Goal: Navigation & Orientation: Find specific page/section

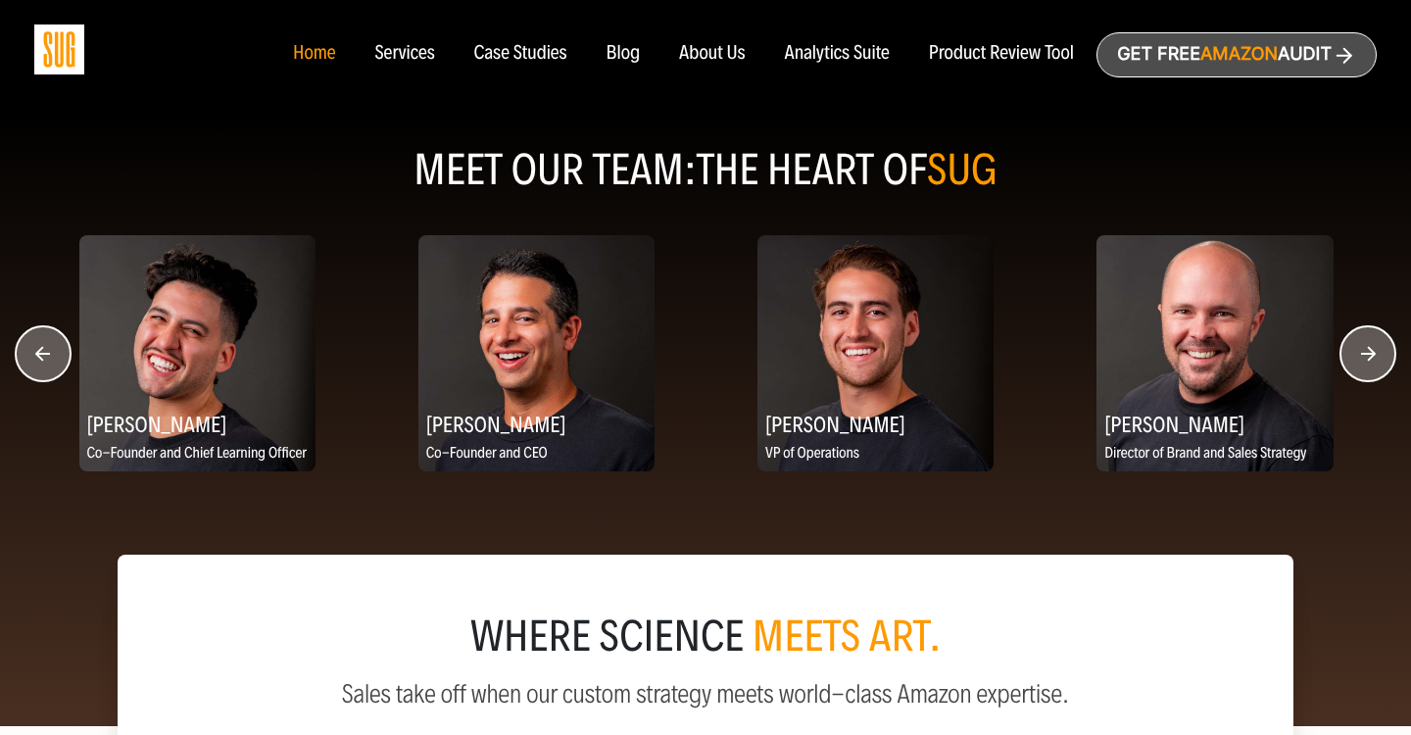
scroll to position [2511, 0]
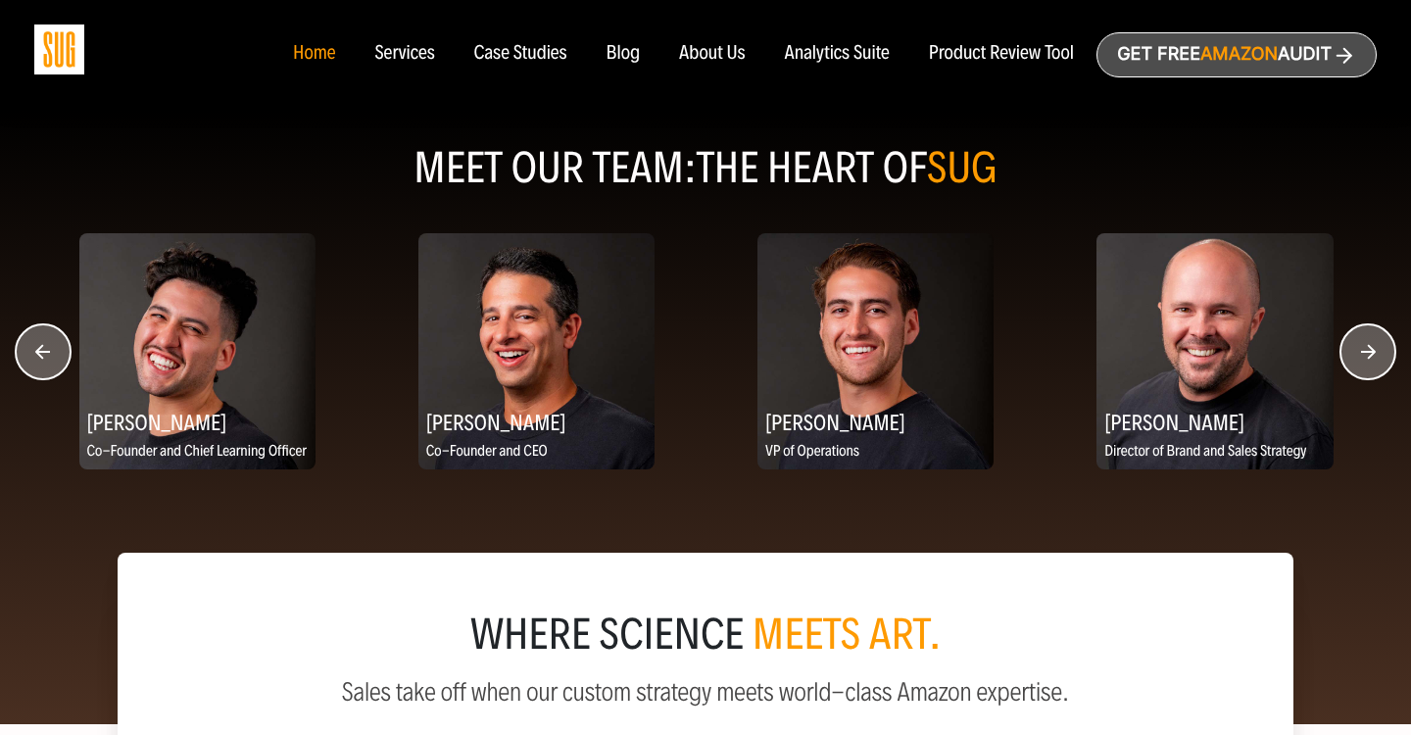
click at [1344, 360] on circle "button" at bounding box center [1367, 351] width 55 height 55
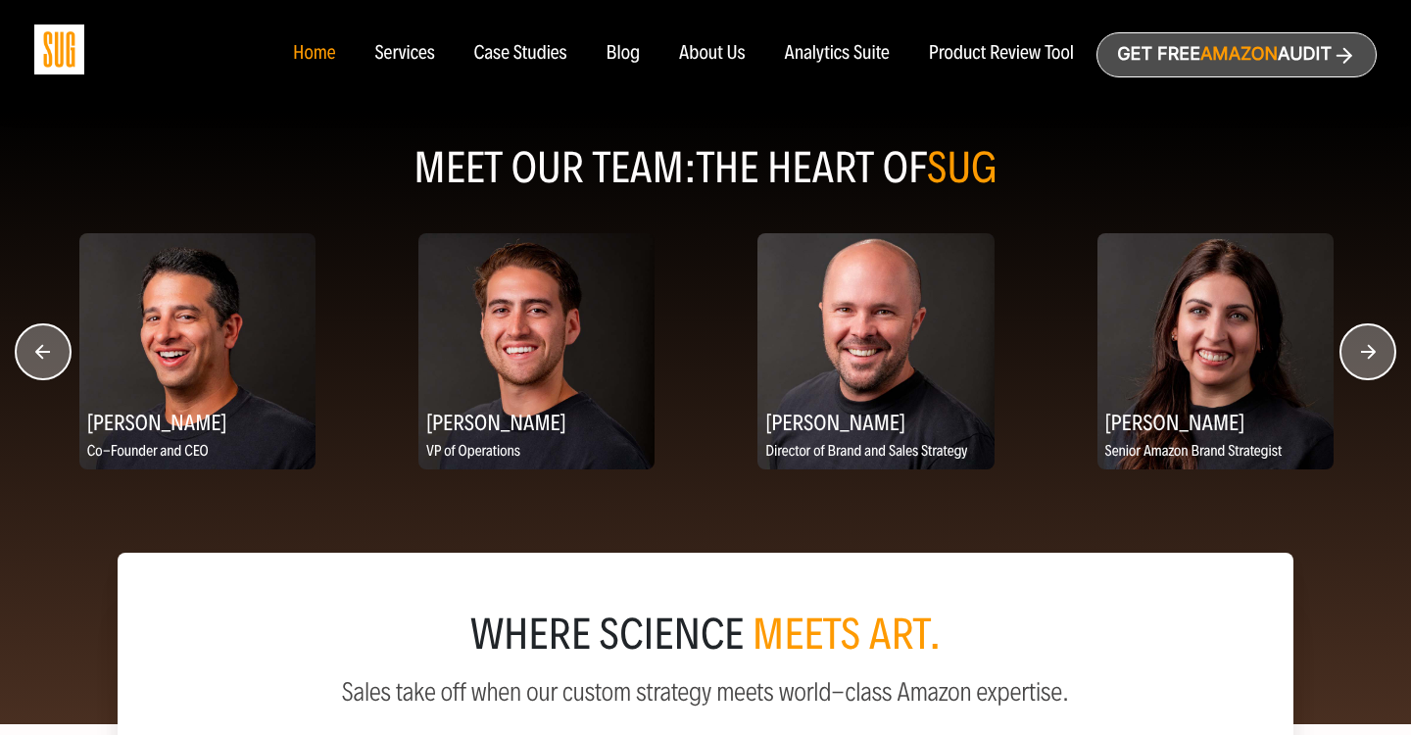
click at [1344, 360] on circle "button" at bounding box center [1367, 351] width 55 height 55
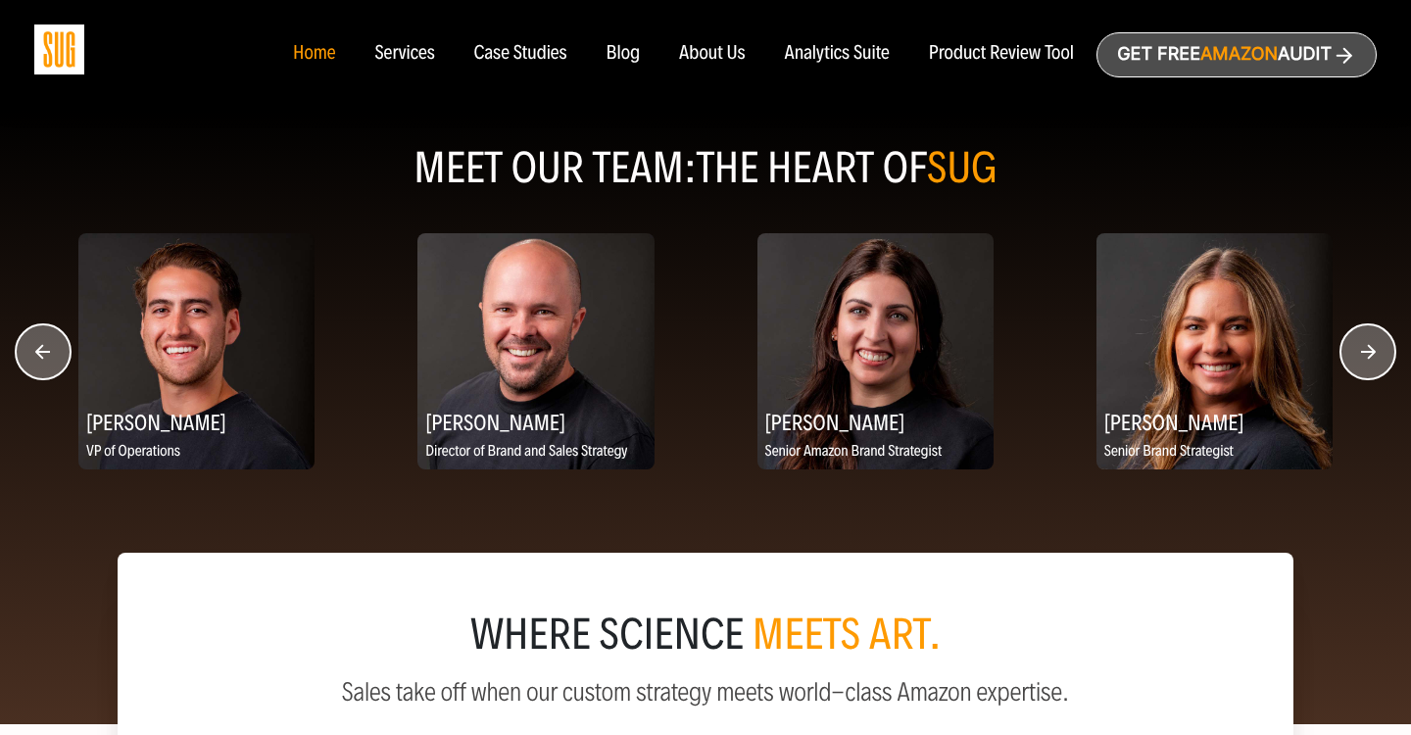
click at [1344, 360] on circle "button" at bounding box center [1367, 351] width 55 height 55
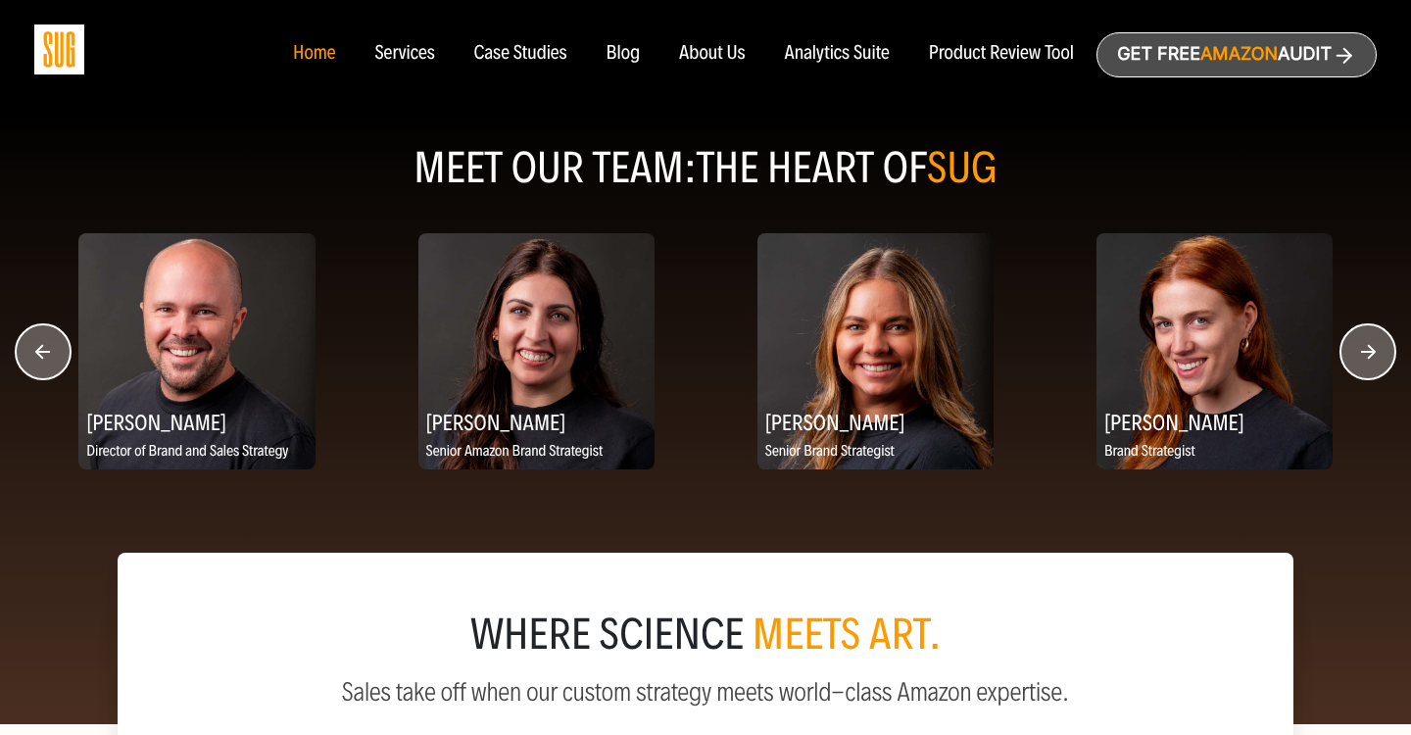
click at [1344, 360] on circle "button" at bounding box center [1367, 351] width 55 height 55
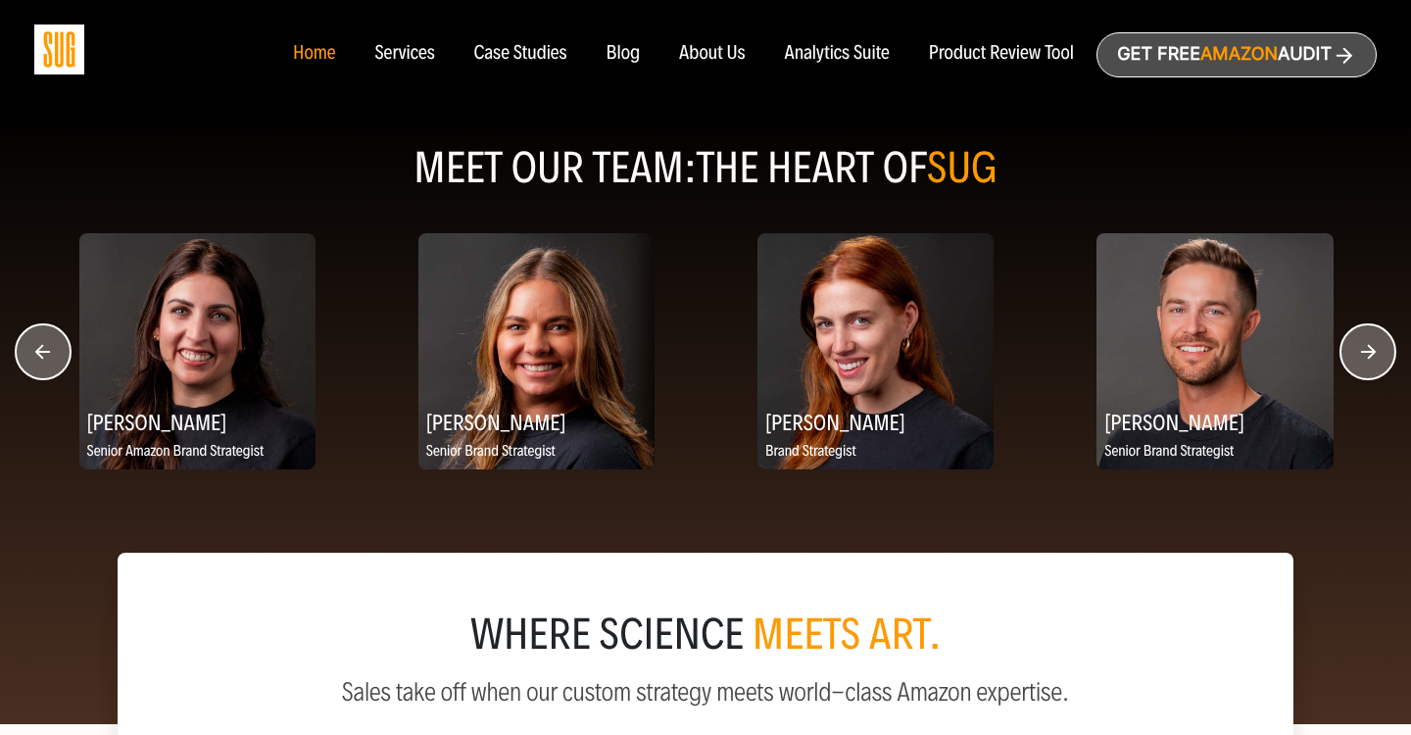
click at [1353, 347] on circle "button" at bounding box center [1367, 351] width 55 height 55
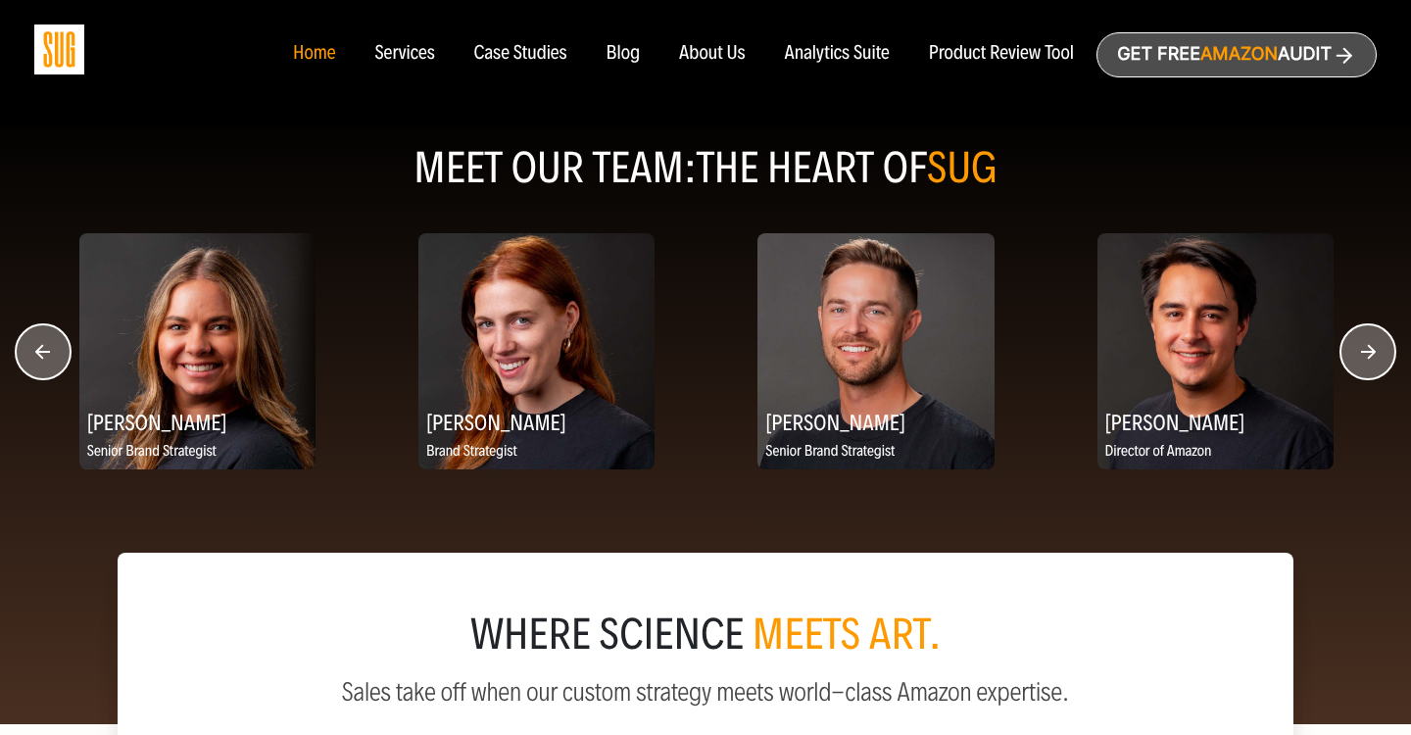
click at [1353, 347] on circle "button" at bounding box center [1367, 351] width 55 height 55
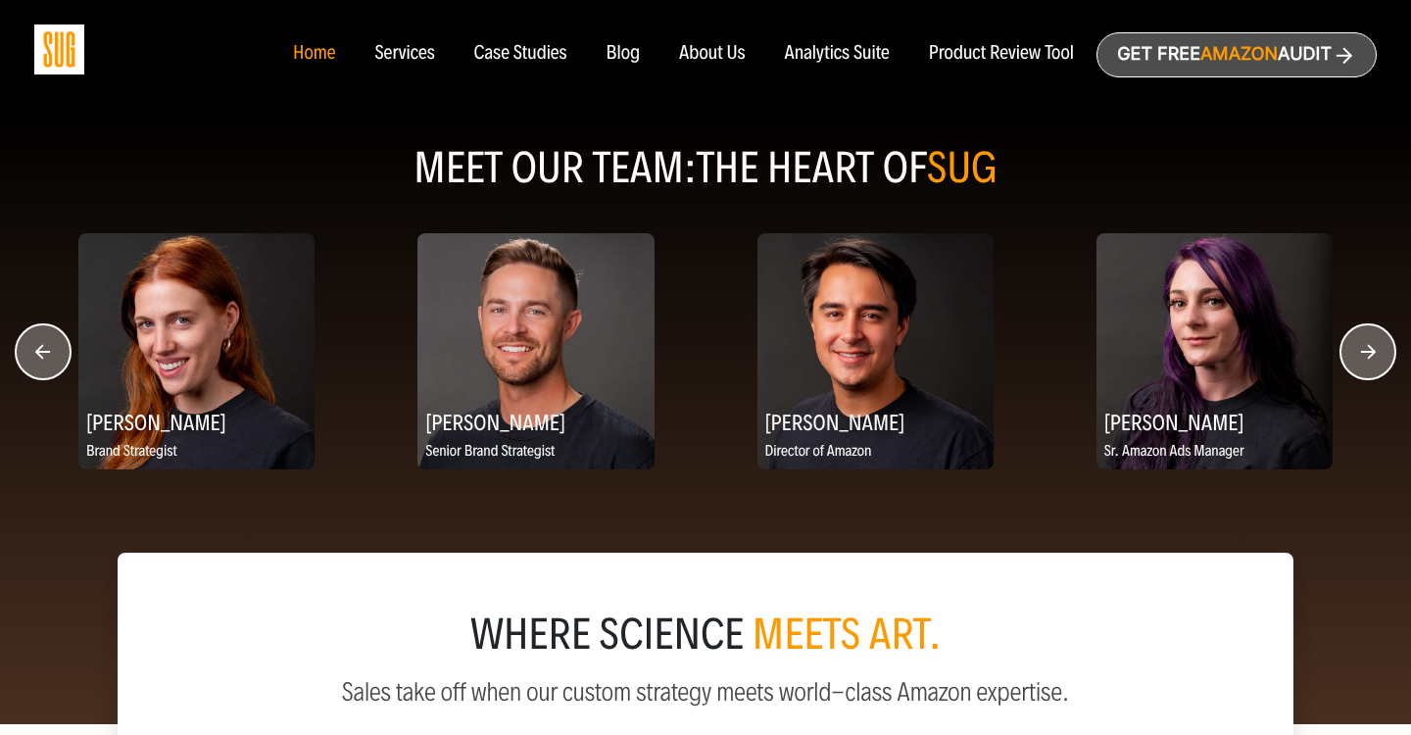
click at [1353, 347] on circle "button" at bounding box center [1367, 351] width 55 height 55
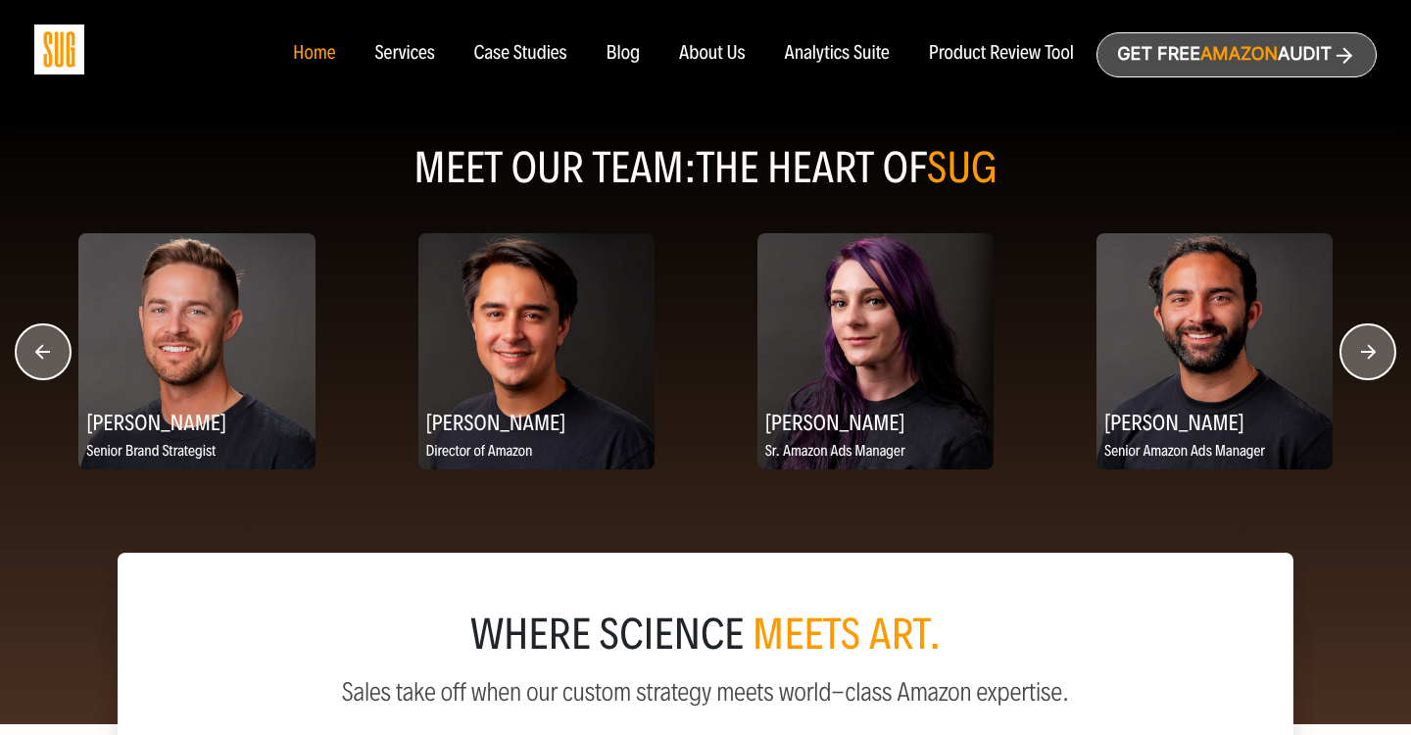
click at [1353, 347] on circle "button" at bounding box center [1367, 351] width 55 height 55
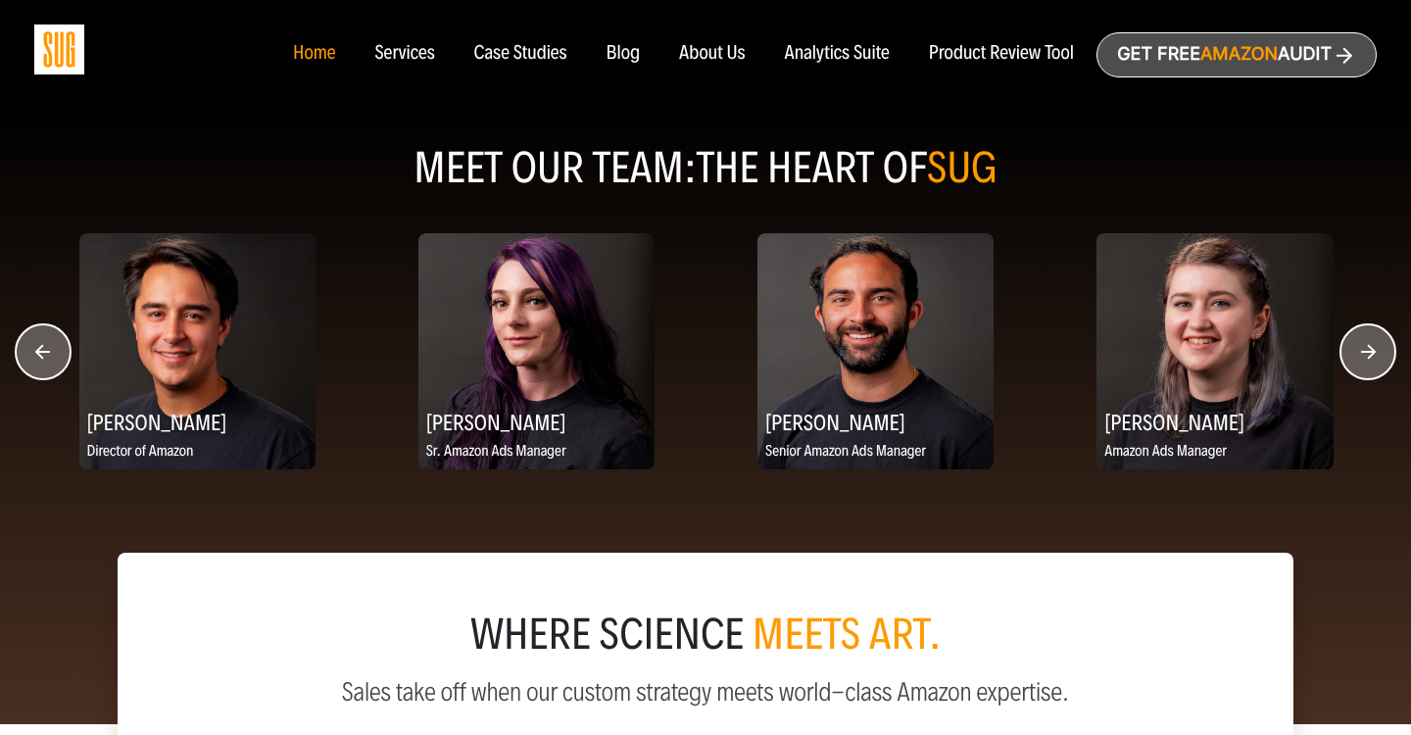
click at [1353, 347] on circle "button" at bounding box center [1367, 351] width 55 height 55
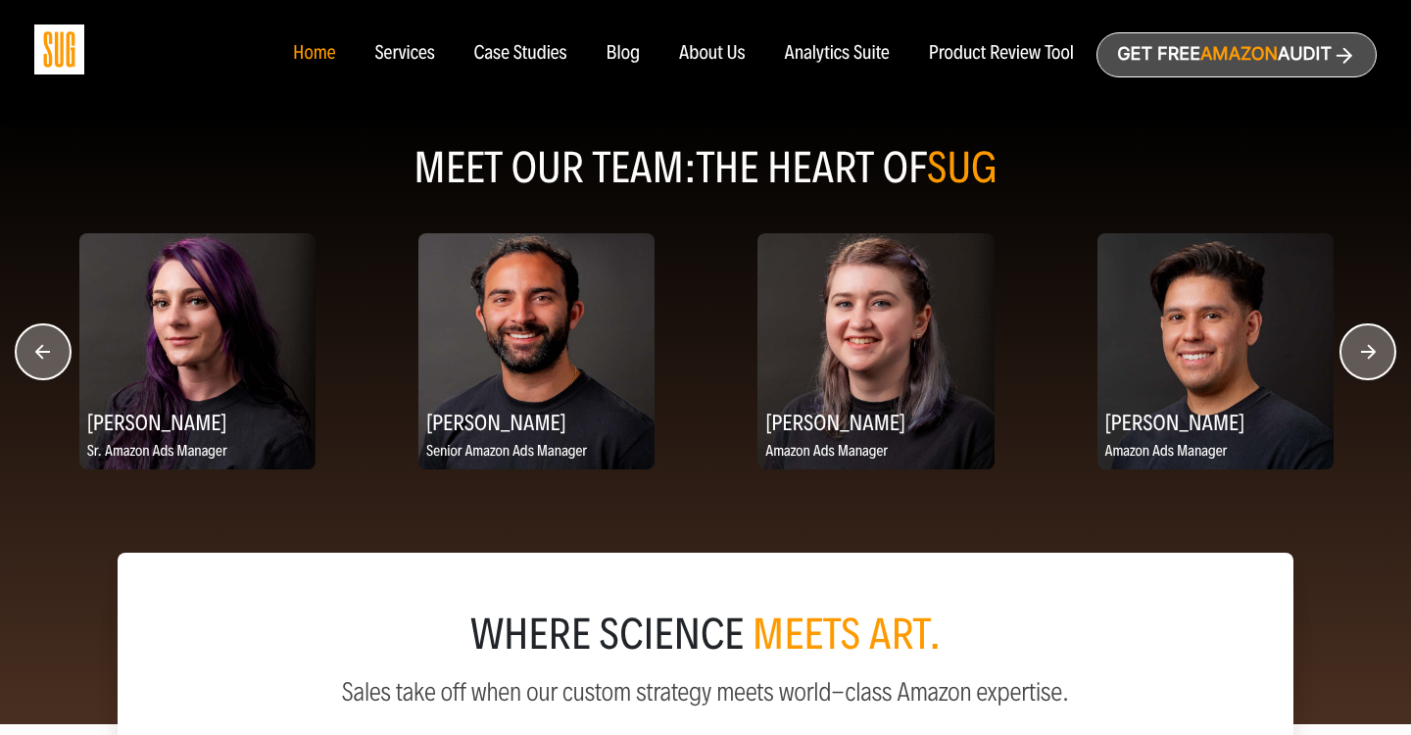
click at [1353, 347] on circle "button" at bounding box center [1367, 351] width 55 height 55
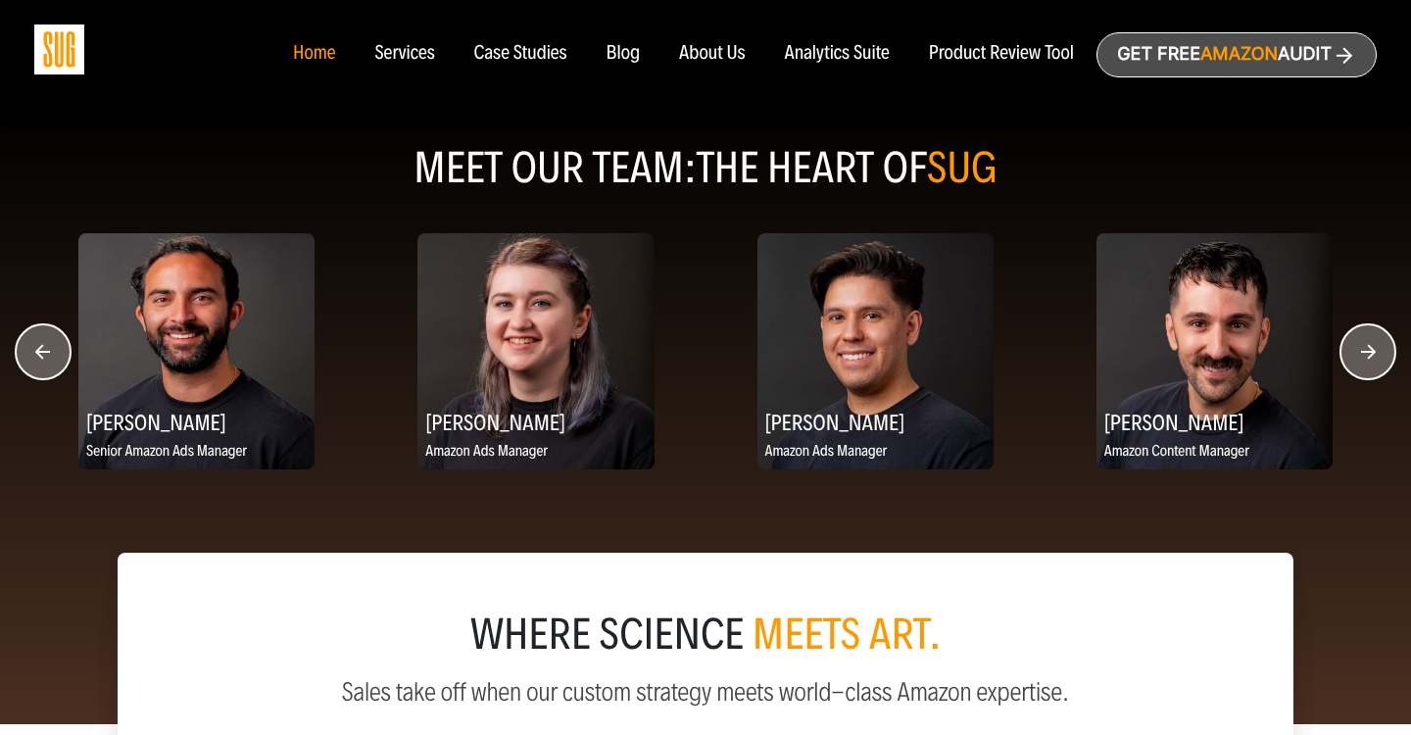
click at [1353, 347] on circle "button" at bounding box center [1367, 351] width 55 height 55
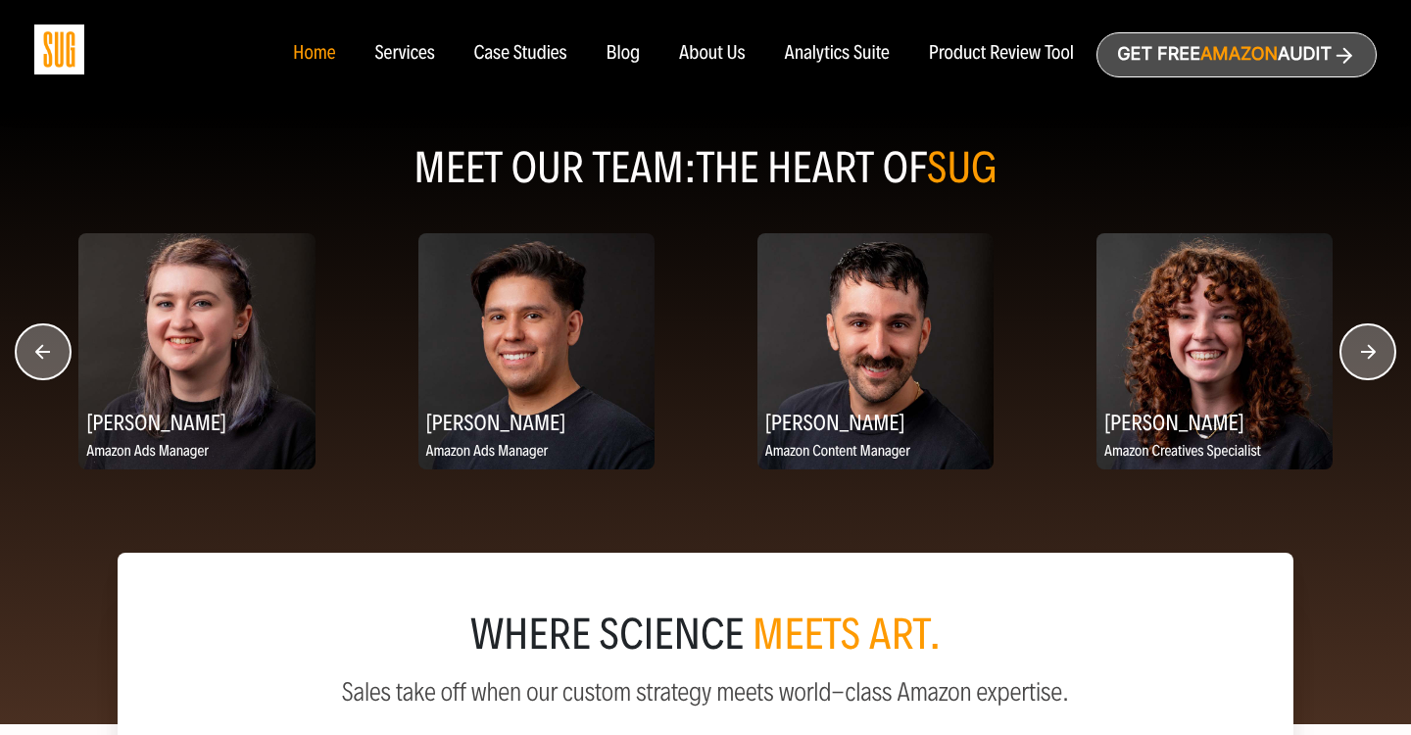
click at [1353, 347] on circle "button" at bounding box center [1367, 351] width 55 height 55
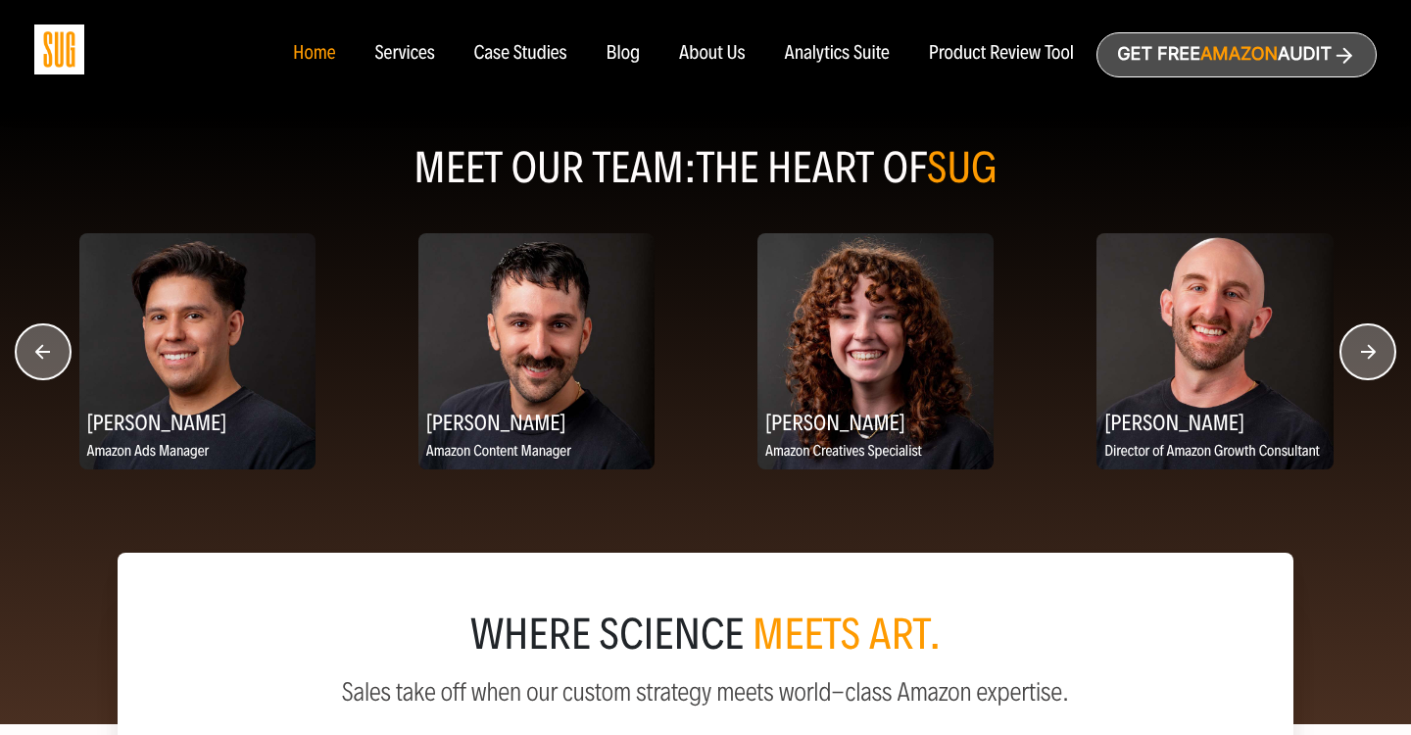
click at [28, 346] on circle "button" at bounding box center [43, 351] width 55 height 55
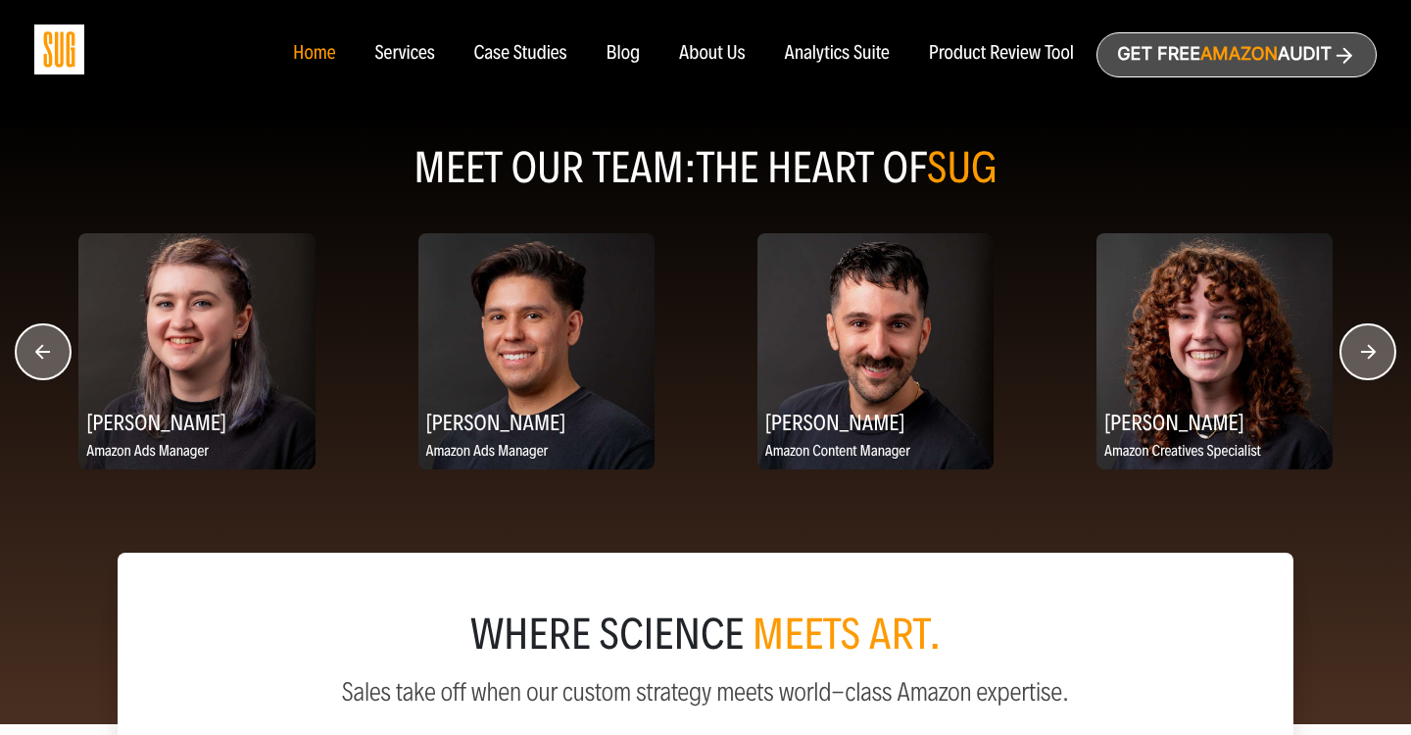
click at [28, 346] on circle "button" at bounding box center [43, 351] width 55 height 55
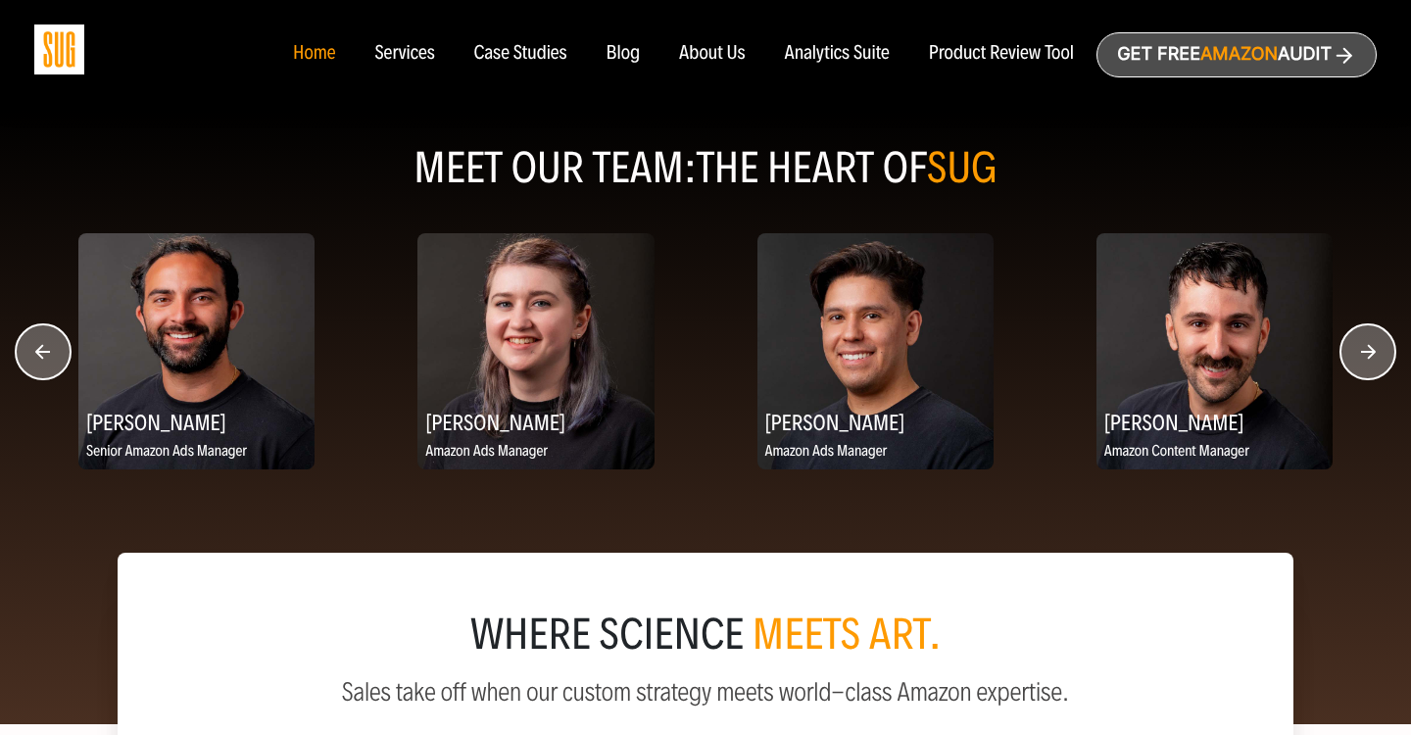
click at [28, 346] on circle "button" at bounding box center [43, 351] width 55 height 55
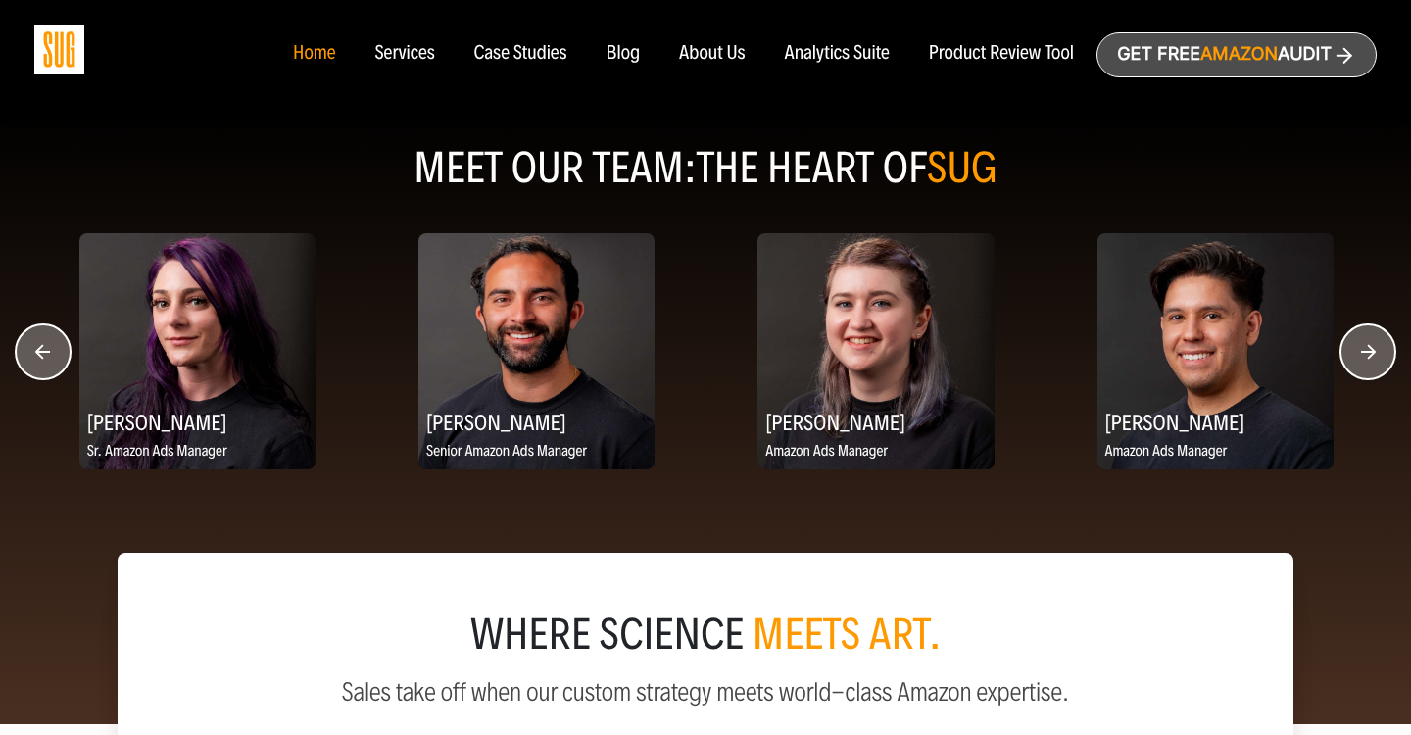
click at [28, 346] on circle "button" at bounding box center [43, 351] width 55 height 55
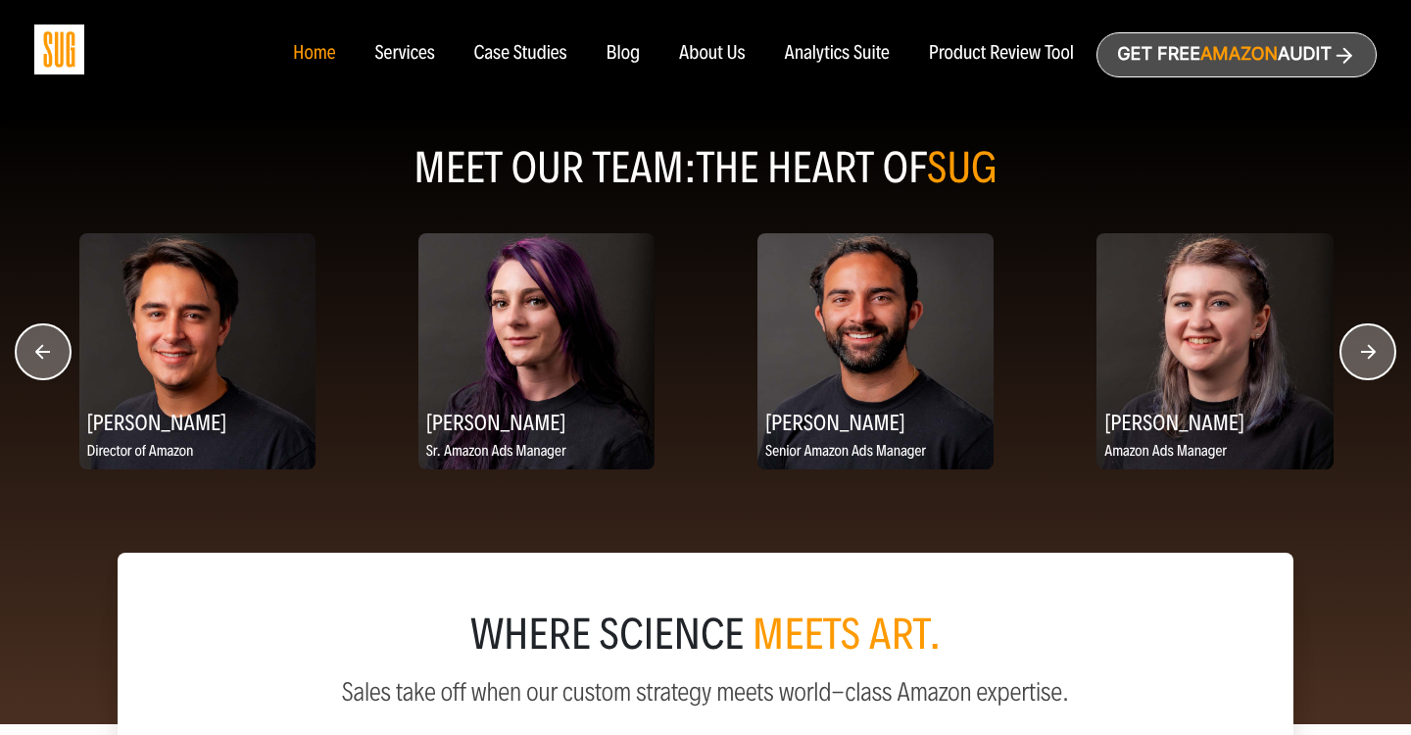
click at [28, 346] on circle "button" at bounding box center [43, 351] width 55 height 55
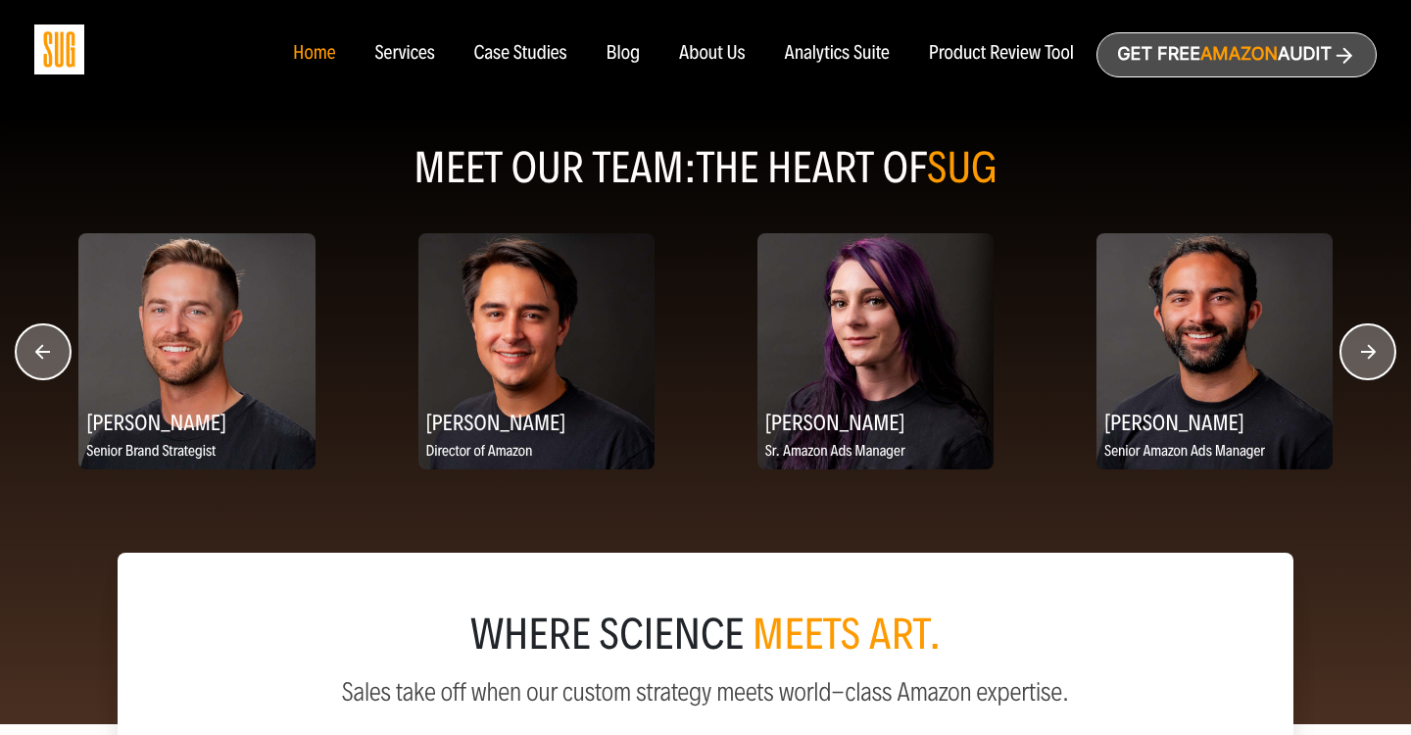
click at [28, 346] on circle "button" at bounding box center [43, 351] width 55 height 55
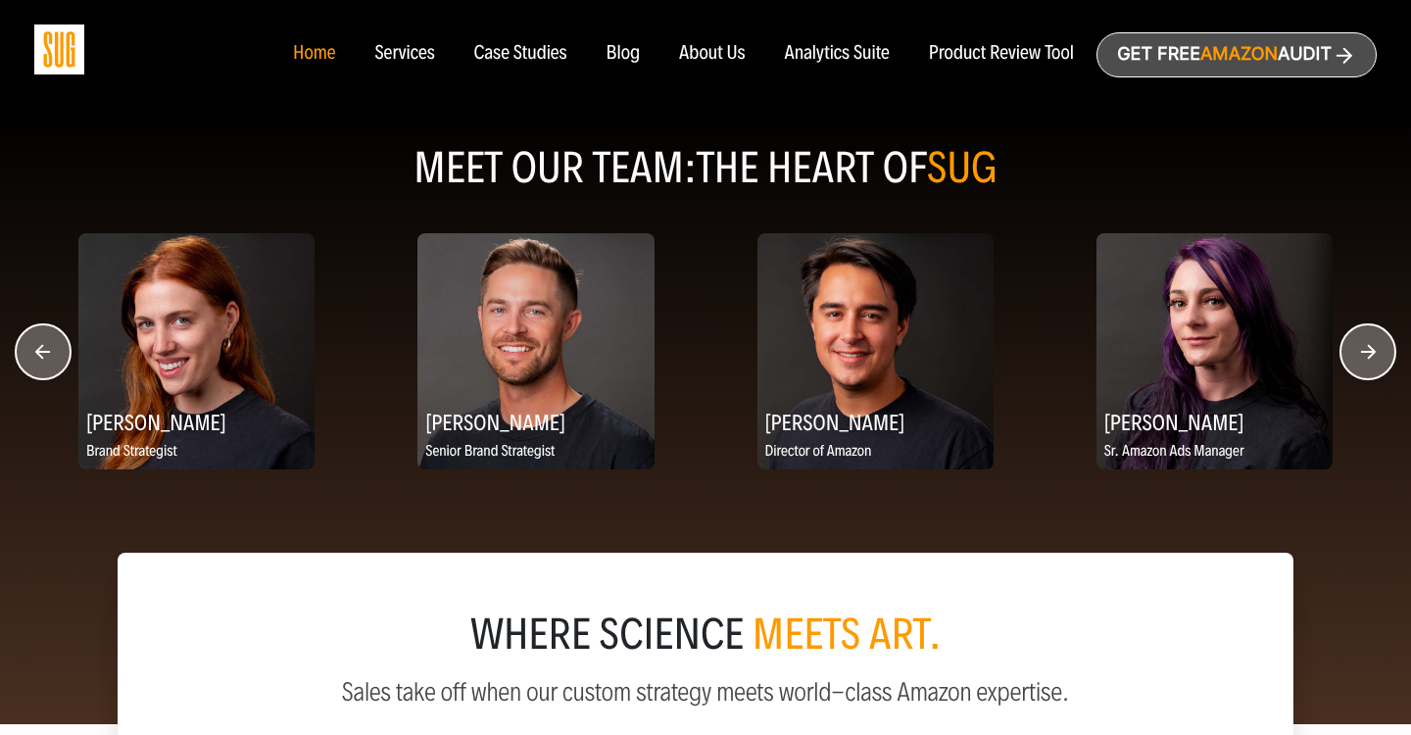
click at [40, 353] on icon "button" at bounding box center [42, 351] width 15 height 15
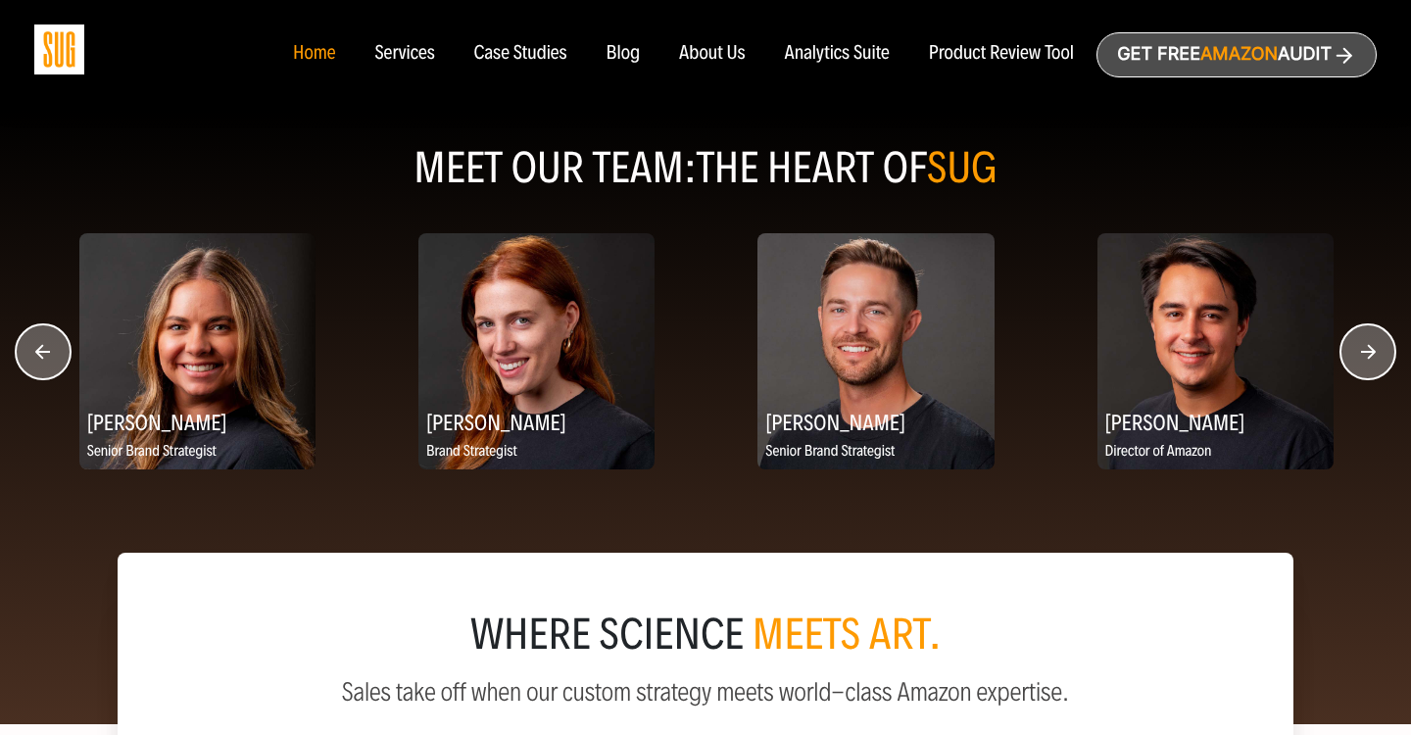
click at [40, 353] on icon "button" at bounding box center [42, 351] width 15 height 15
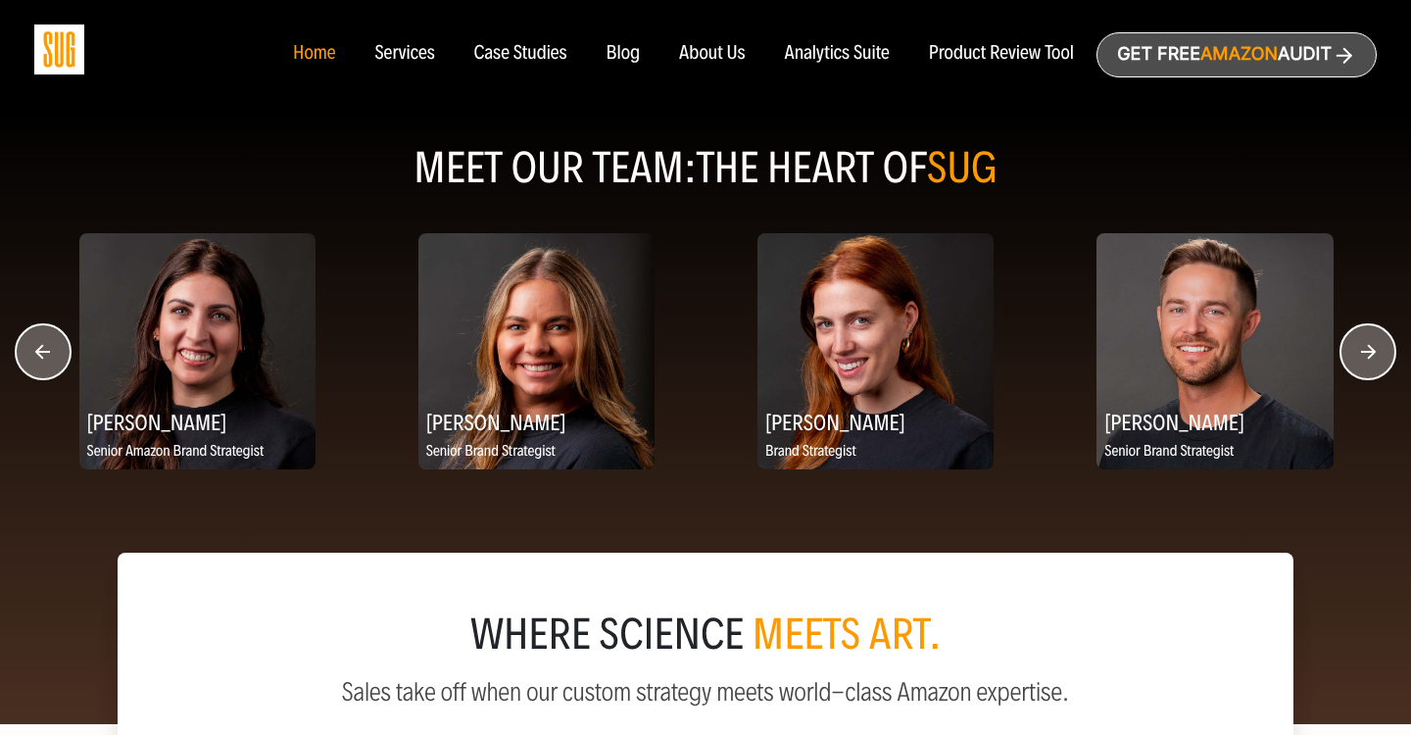
click at [40, 353] on icon "button" at bounding box center [42, 351] width 15 height 15
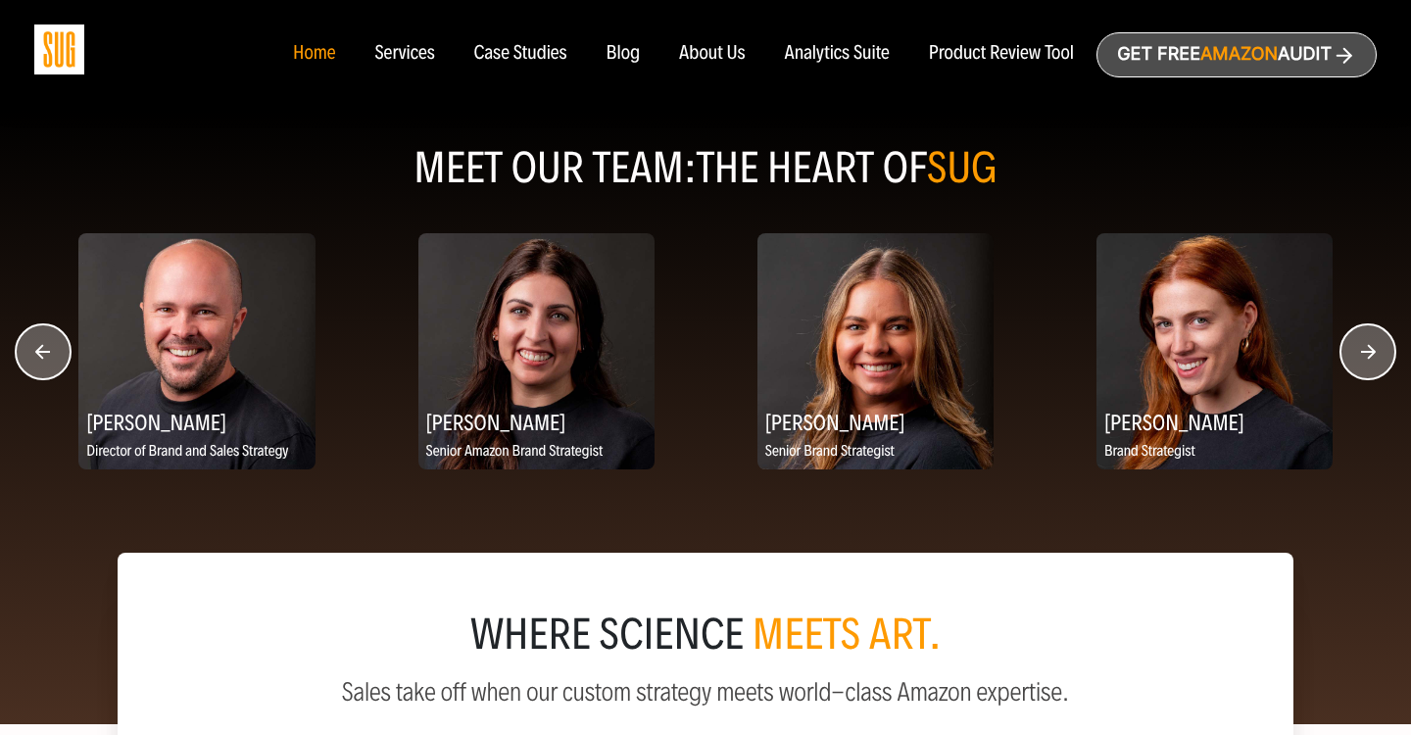
click at [40, 353] on icon "button" at bounding box center [42, 351] width 15 height 15
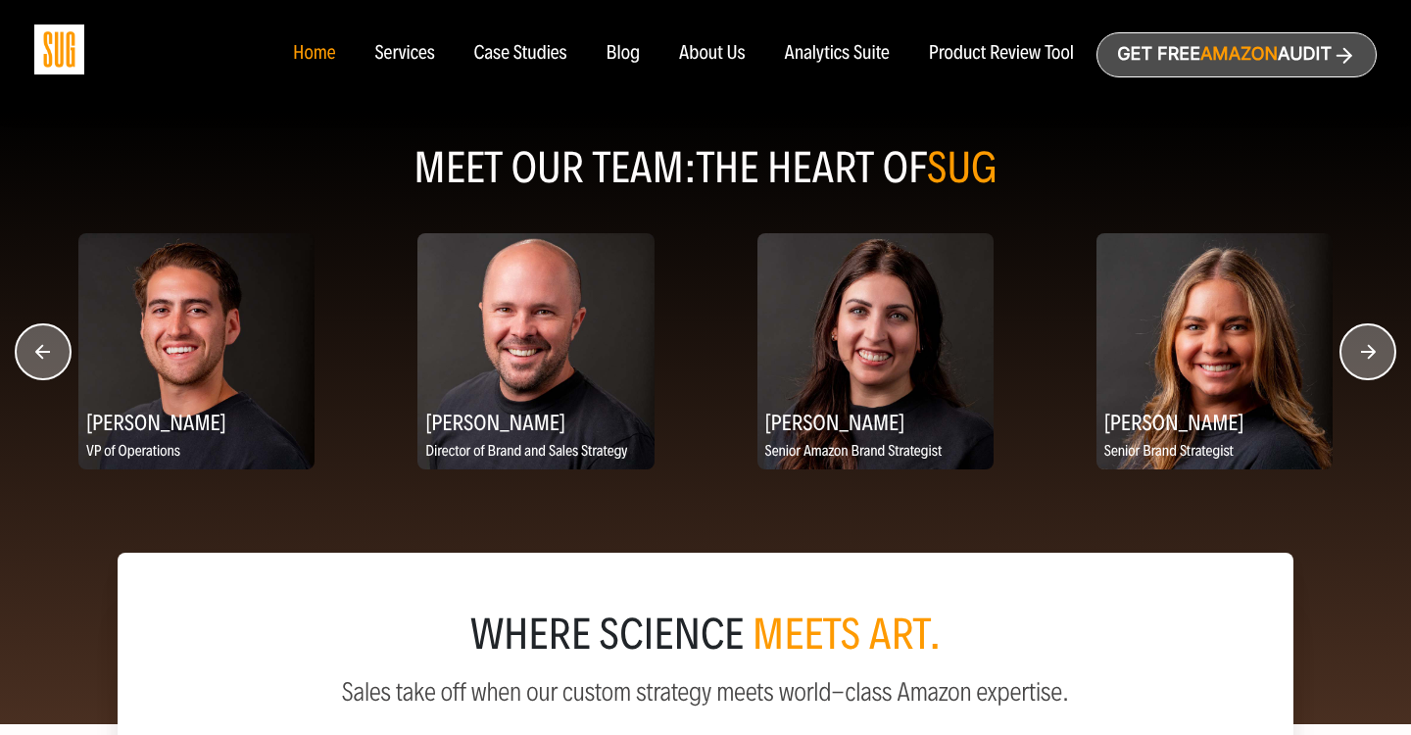
click at [40, 353] on icon "button" at bounding box center [42, 351] width 15 height 15
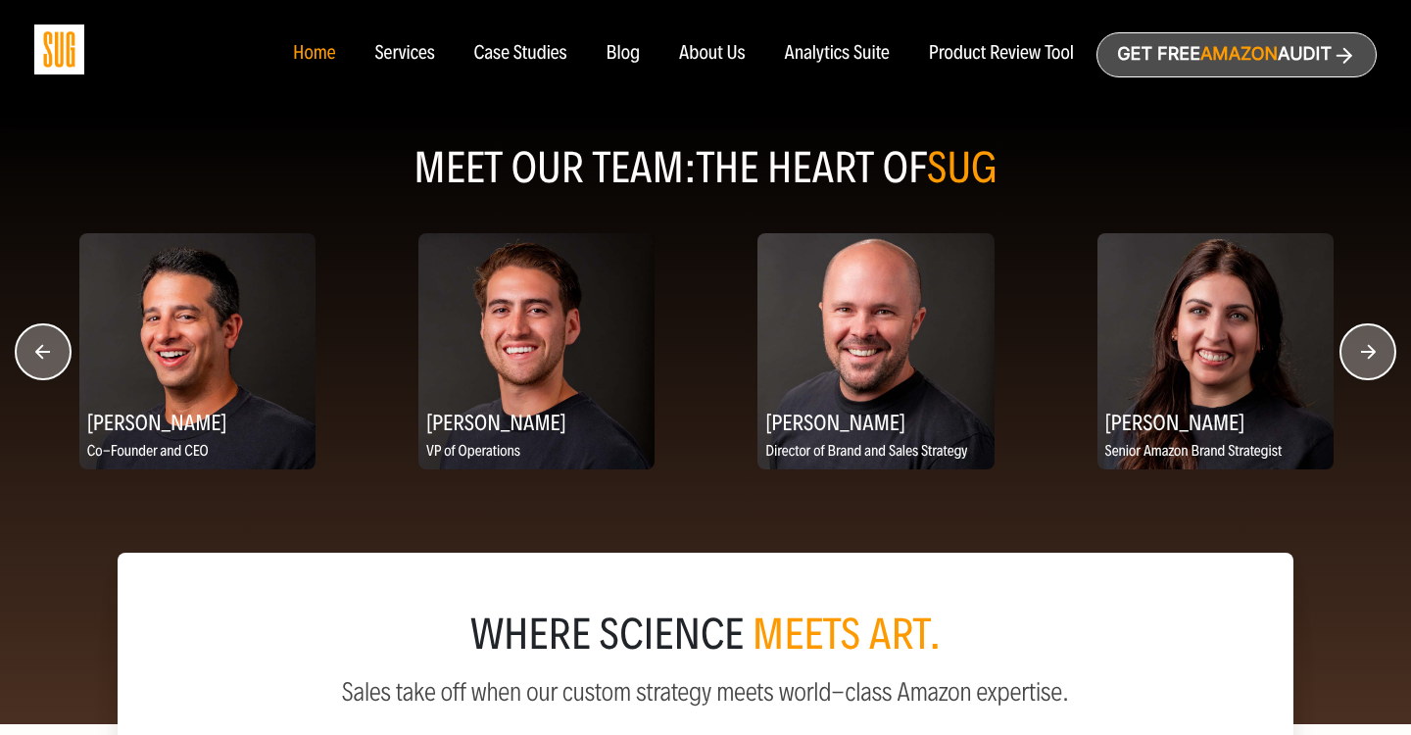
click at [40, 353] on icon "button" at bounding box center [42, 351] width 15 height 15
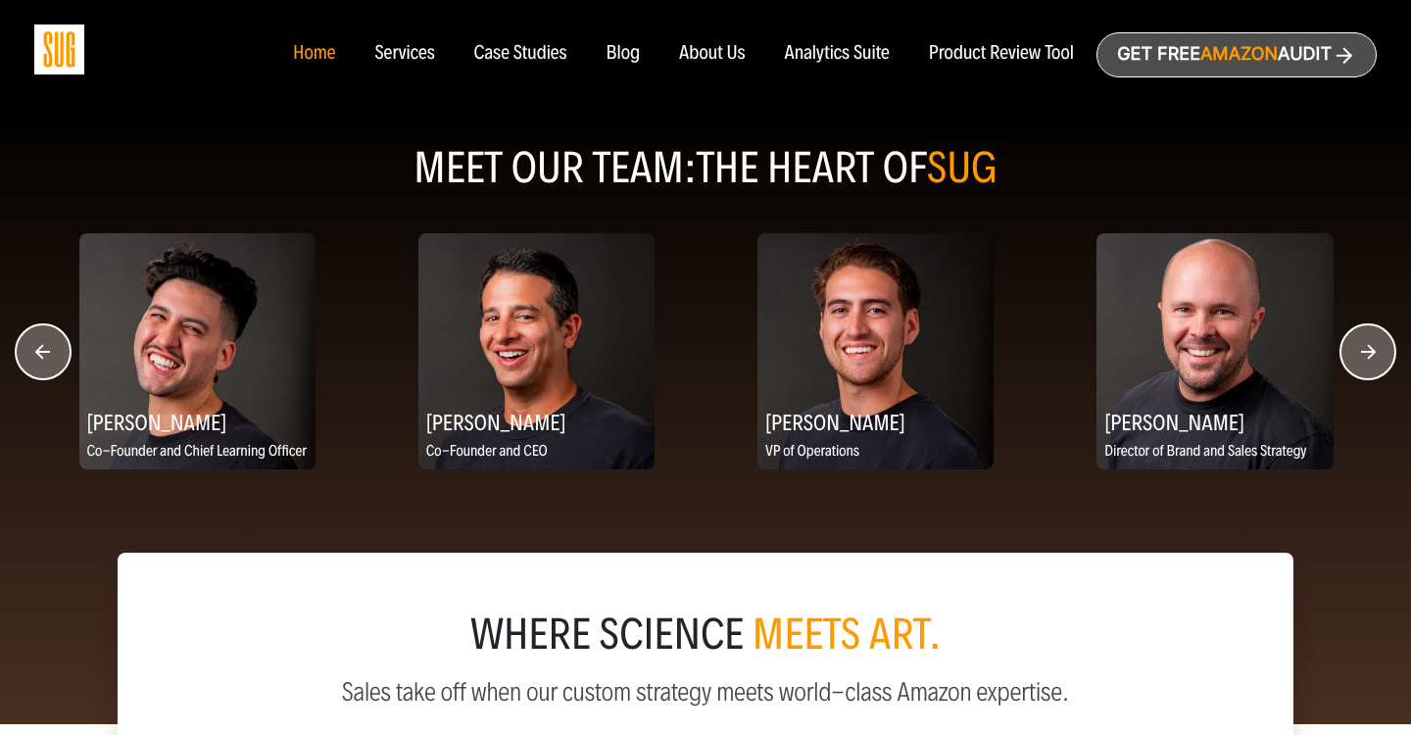
click at [51, 362] on circle "button" at bounding box center [43, 351] width 55 height 55
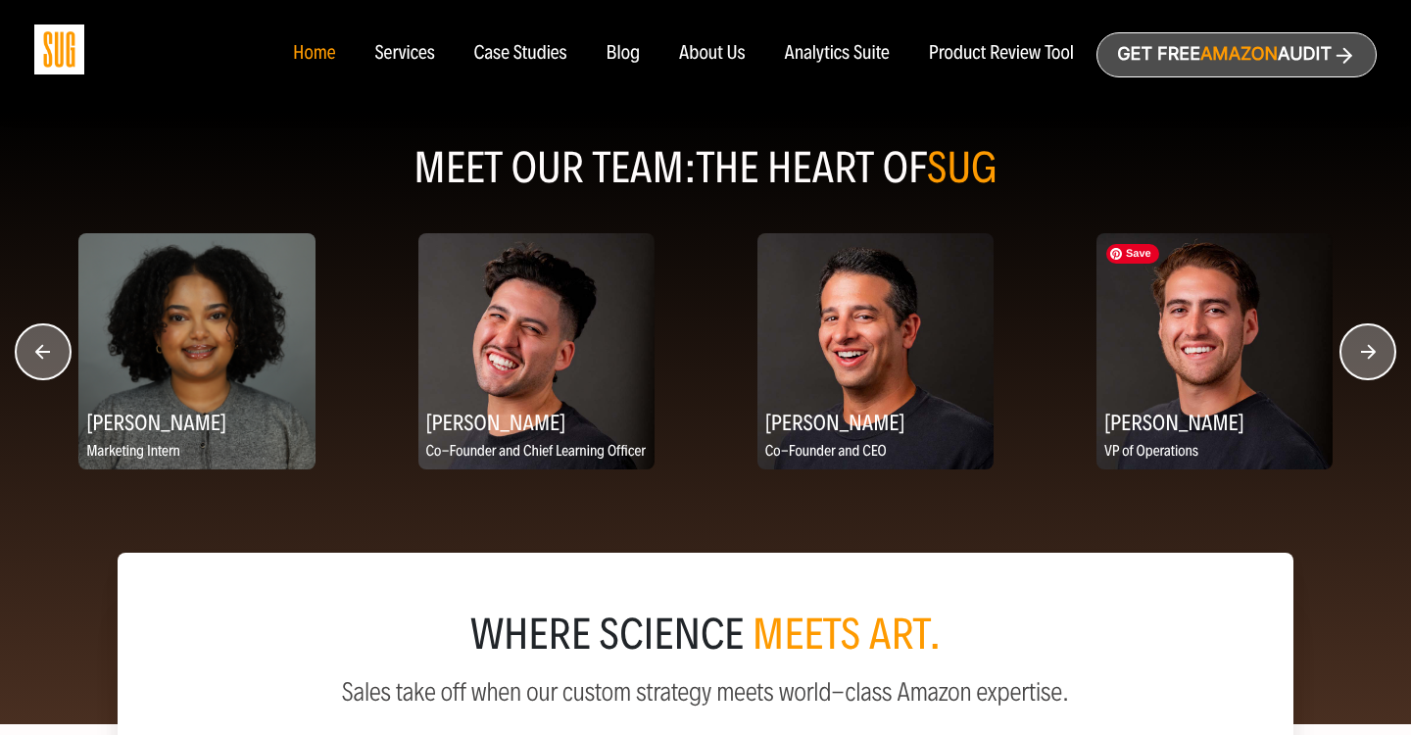
click at [1341, 350] on circle "button" at bounding box center [1367, 351] width 55 height 55
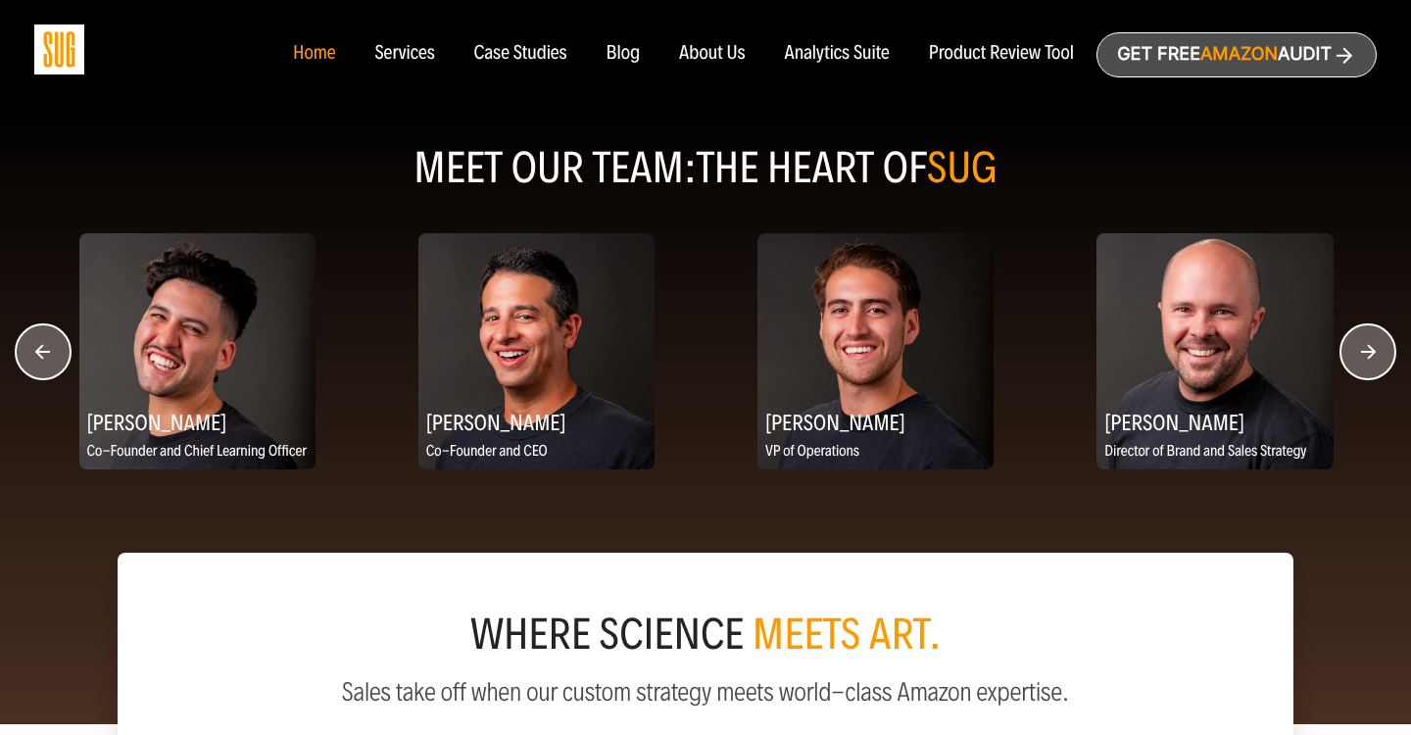
click at [1341, 350] on circle "button" at bounding box center [1367, 351] width 55 height 55
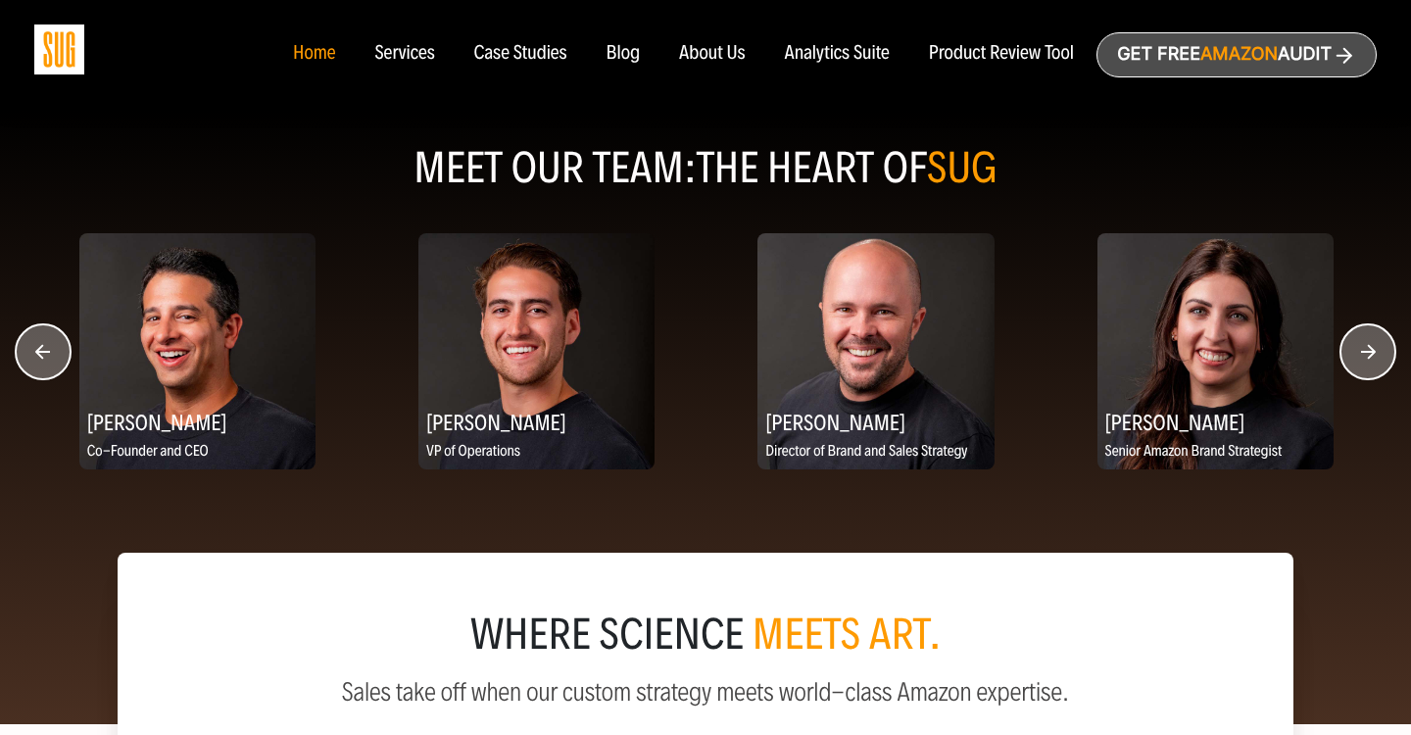
click at [1341, 350] on circle "button" at bounding box center [1367, 351] width 55 height 55
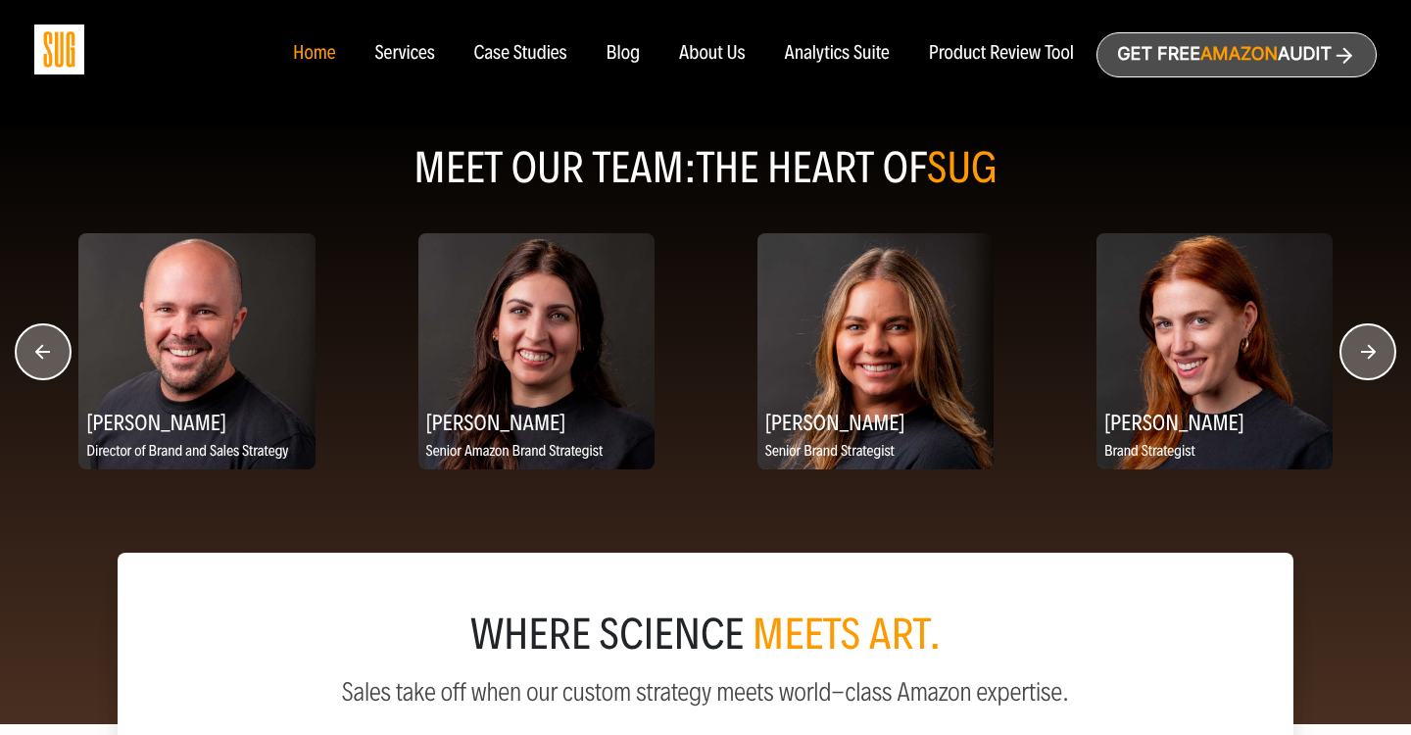
click at [1341, 350] on circle "button" at bounding box center [1367, 351] width 55 height 55
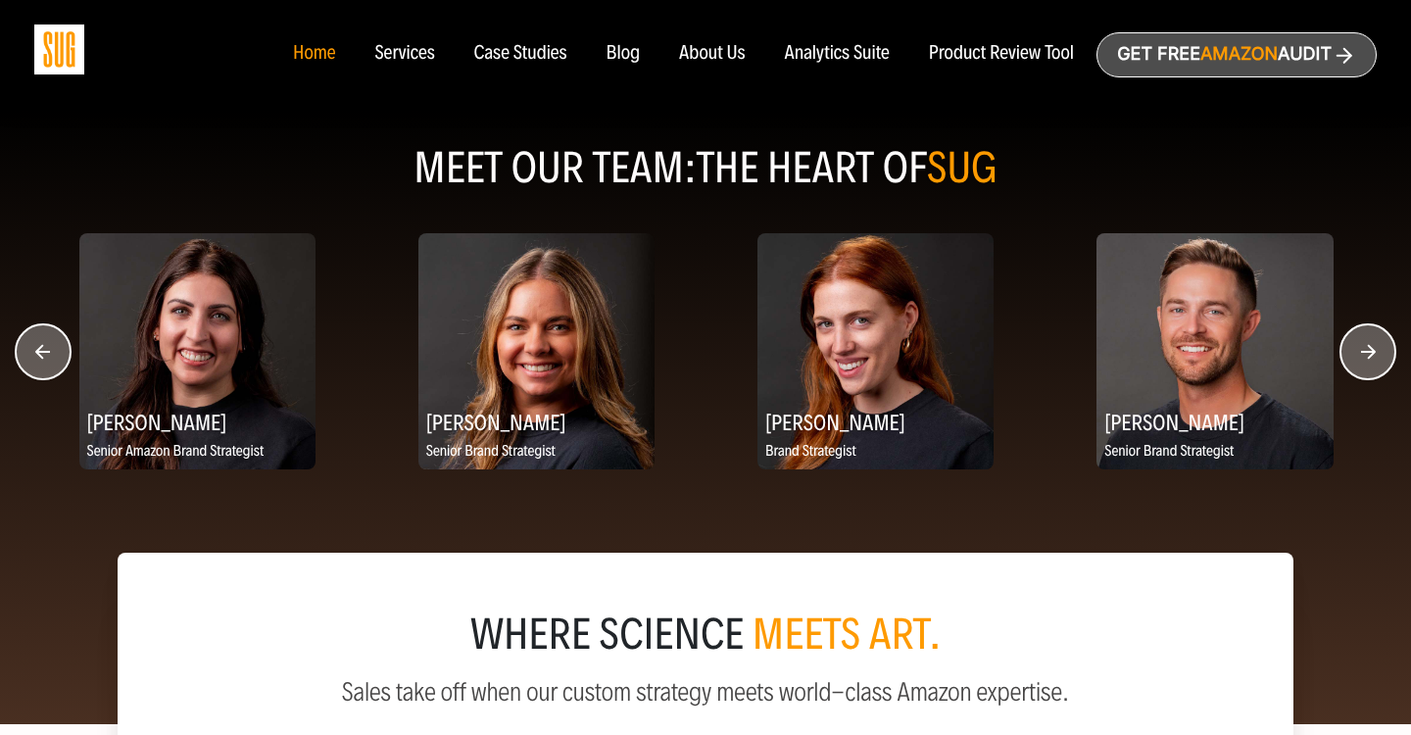
click at [1341, 350] on circle "button" at bounding box center [1367, 351] width 55 height 55
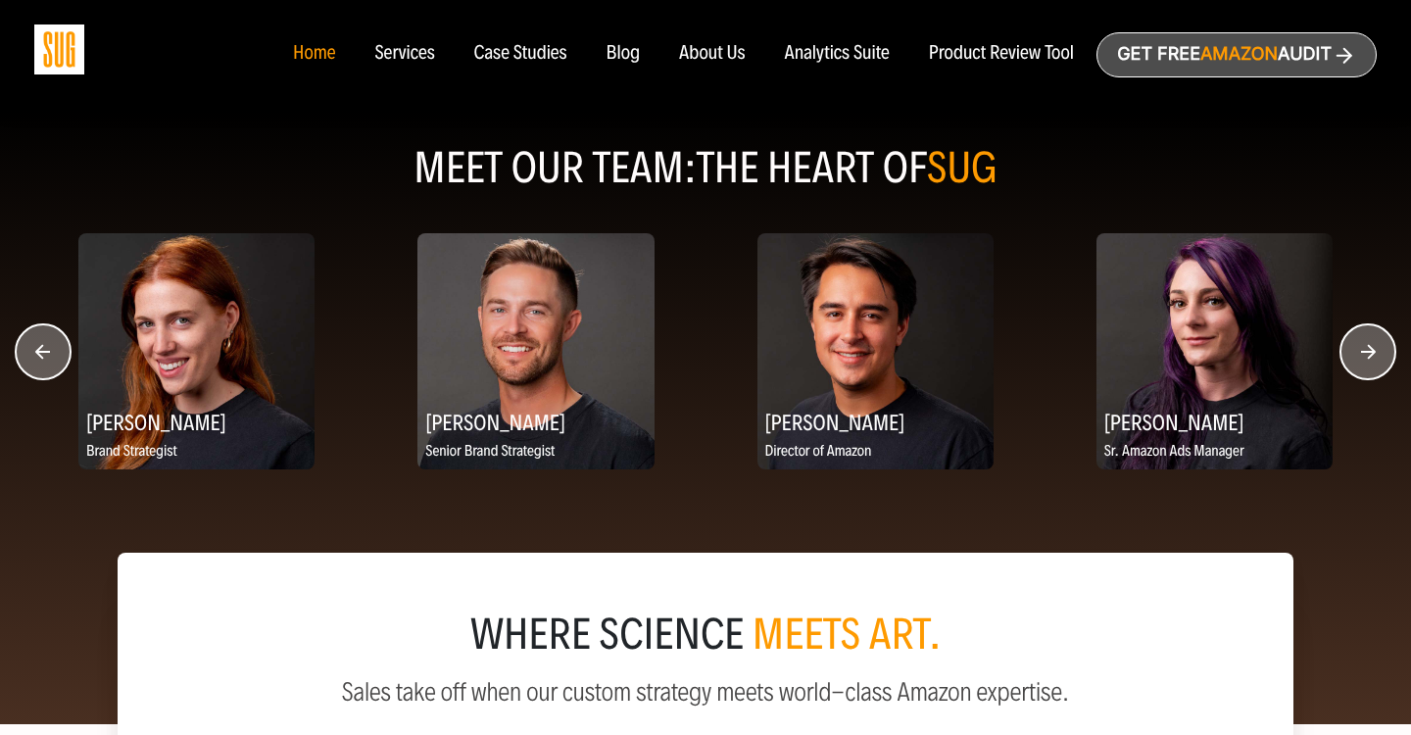
click at [1341, 350] on circle "button" at bounding box center [1367, 351] width 55 height 55
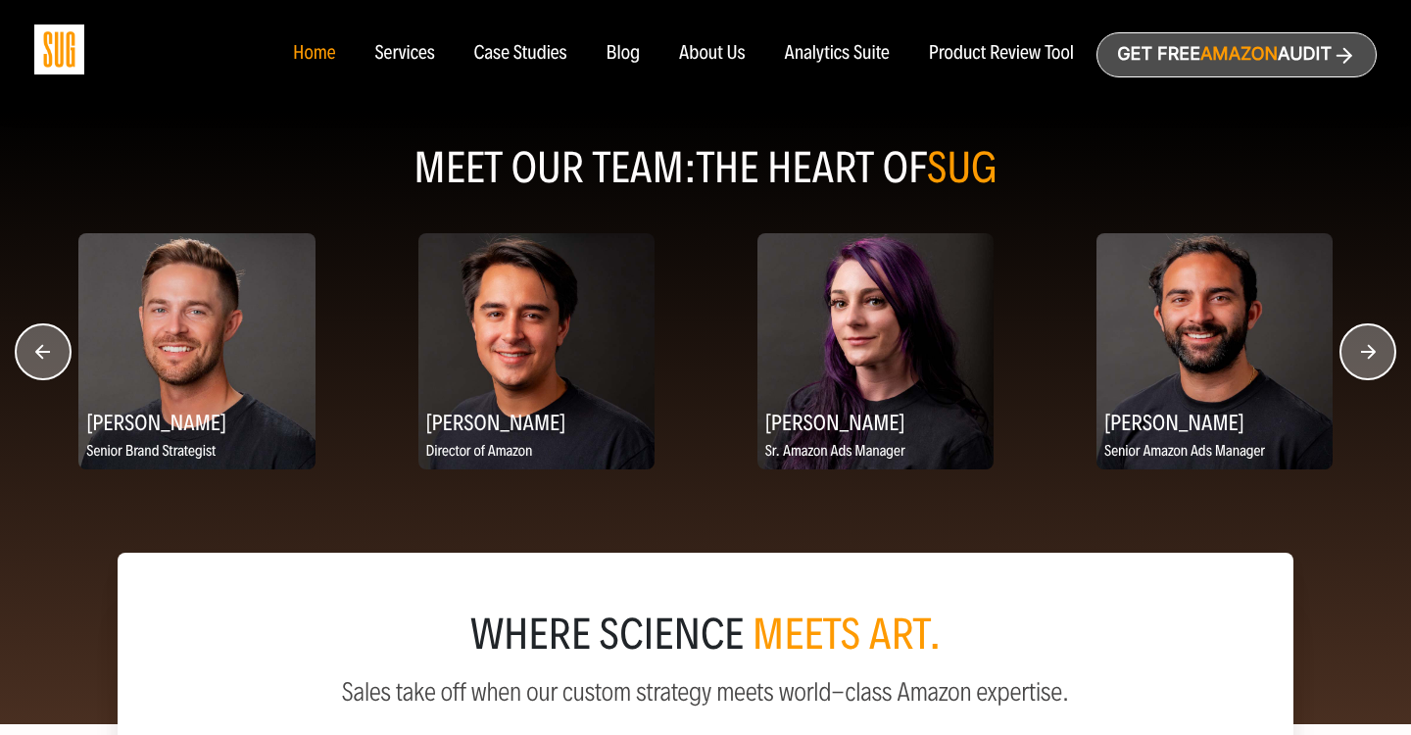
click at [1341, 350] on circle "button" at bounding box center [1367, 351] width 55 height 55
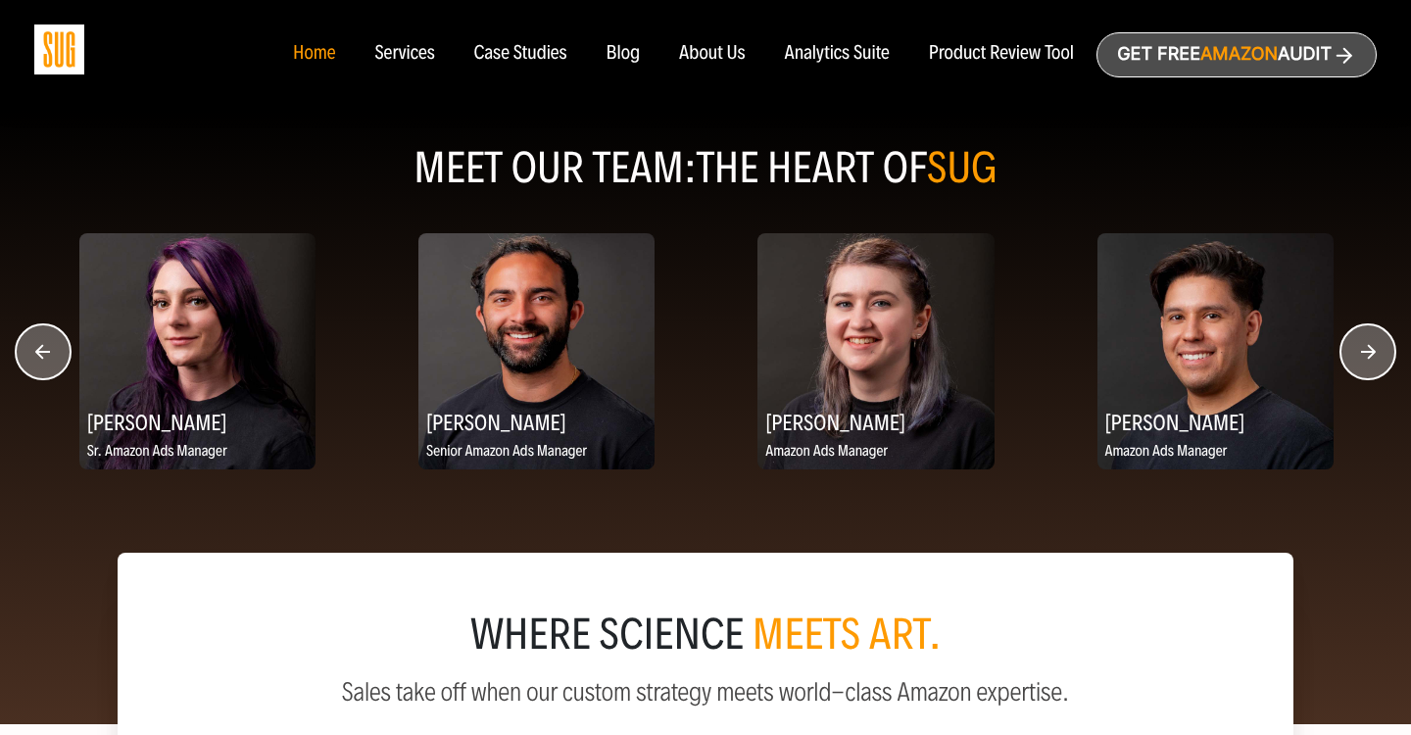
click at [1341, 350] on circle "button" at bounding box center [1367, 351] width 55 height 55
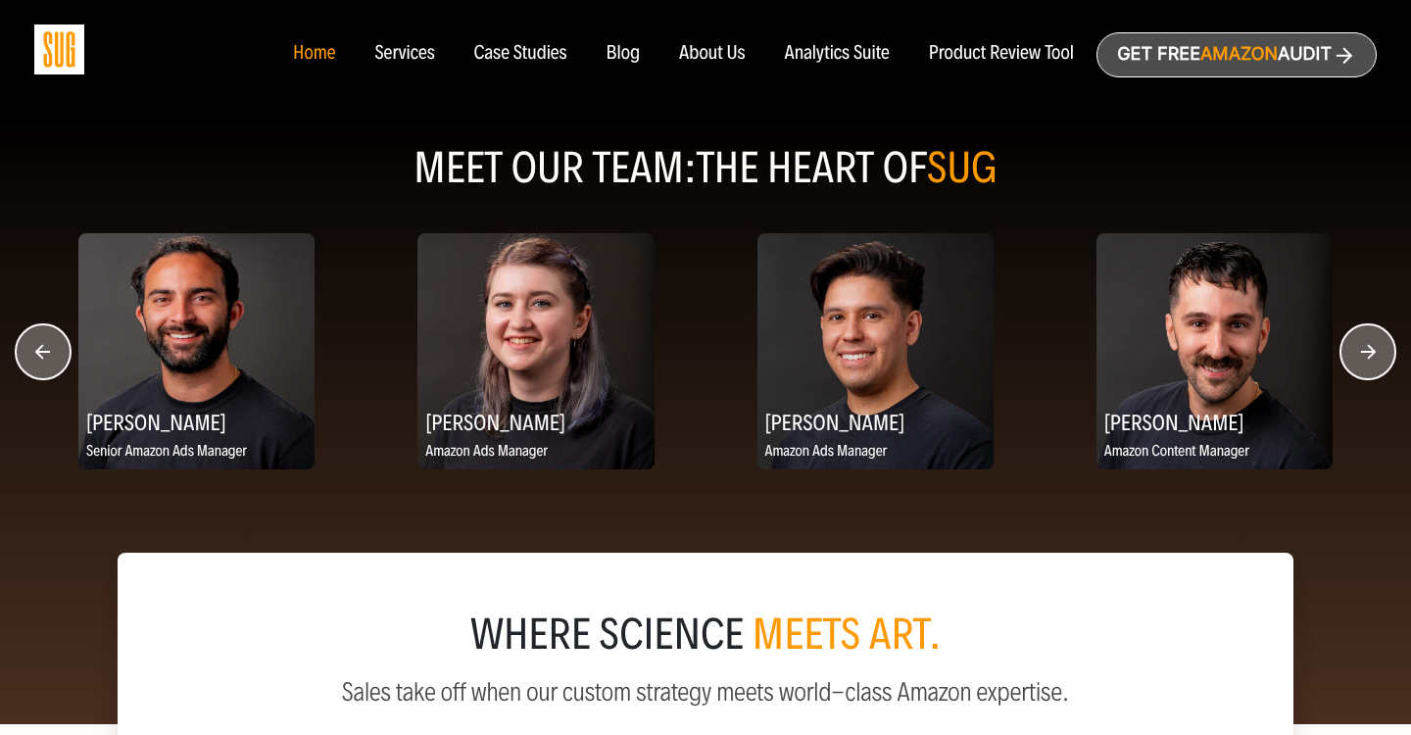
click at [1341, 350] on circle "button" at bounding box center [1367, 351] width 55 height 55
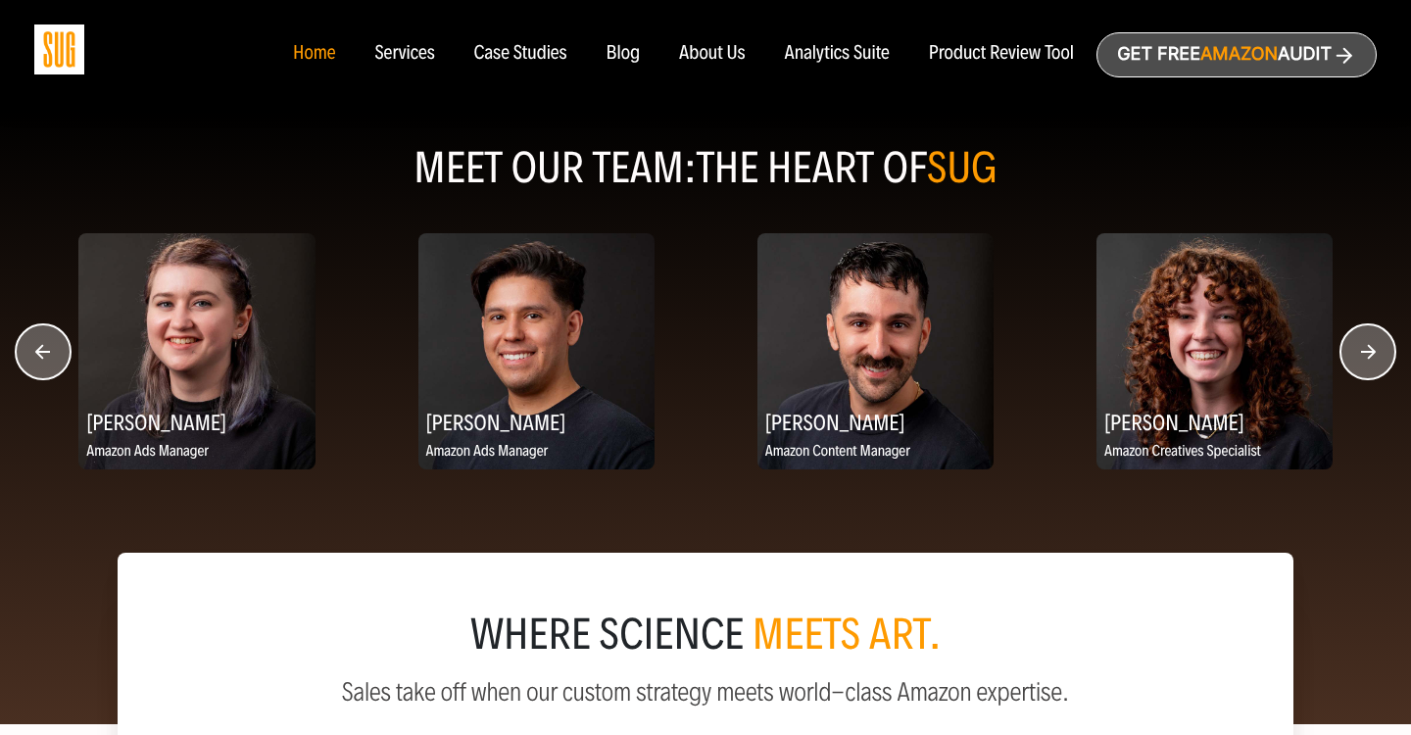
click at [1341, 350] on circle "button" at bounding box center [1367, 351] width 55 height 55
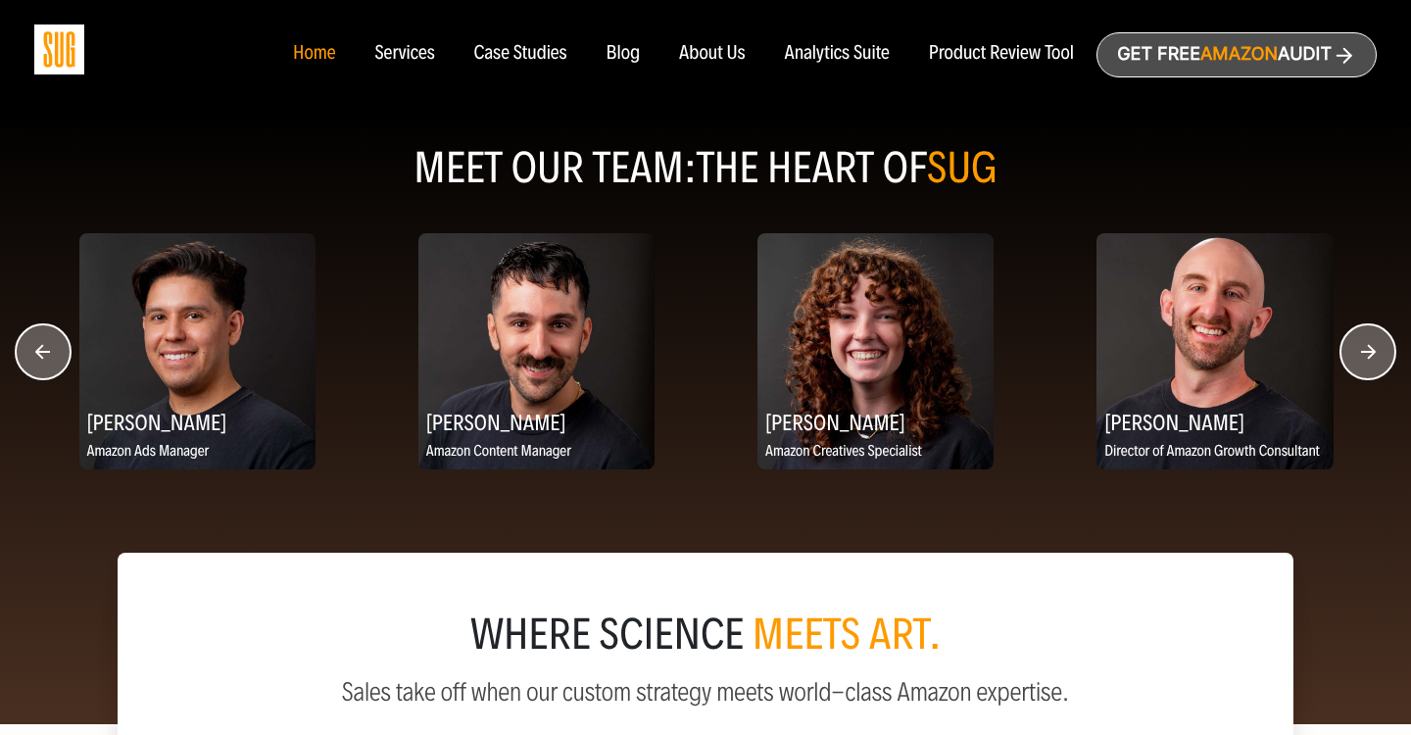
click at [1341, 350] on circle "button" at bounding box center [1367, 351] width 55 height 55
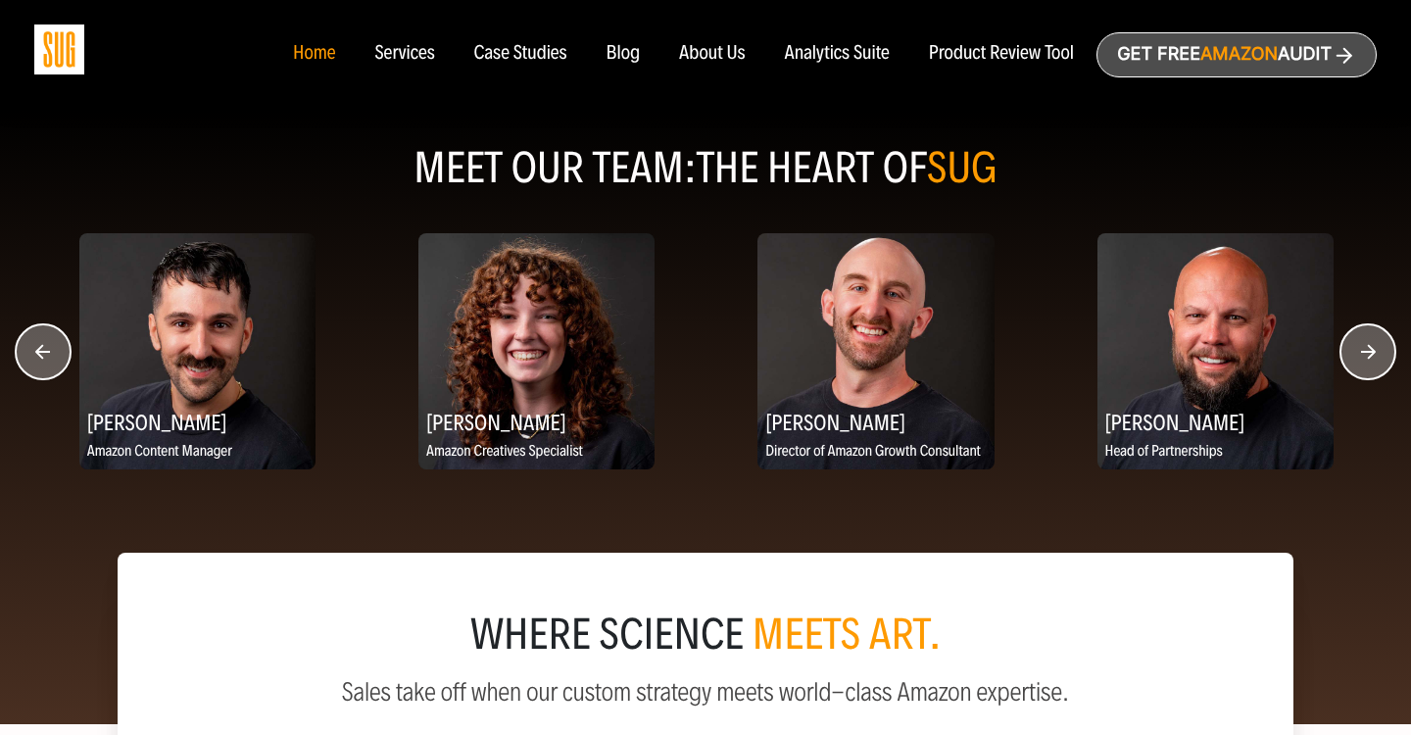
click at [1341, 350] on circle "button" at bounding box center [1367, 351] width 55 height 55
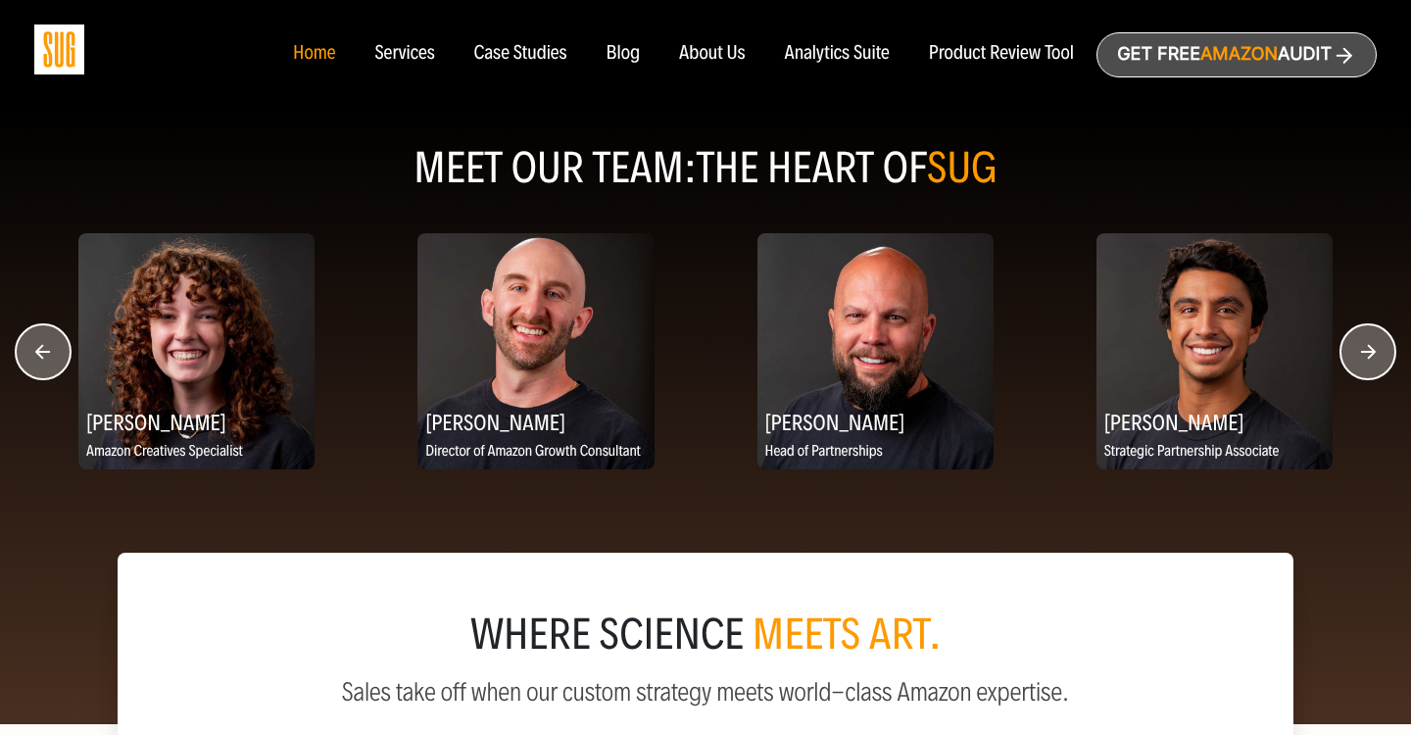
click at [1341, 350] on circle "button" at bounding box center [1367, 351] width 55 height 55
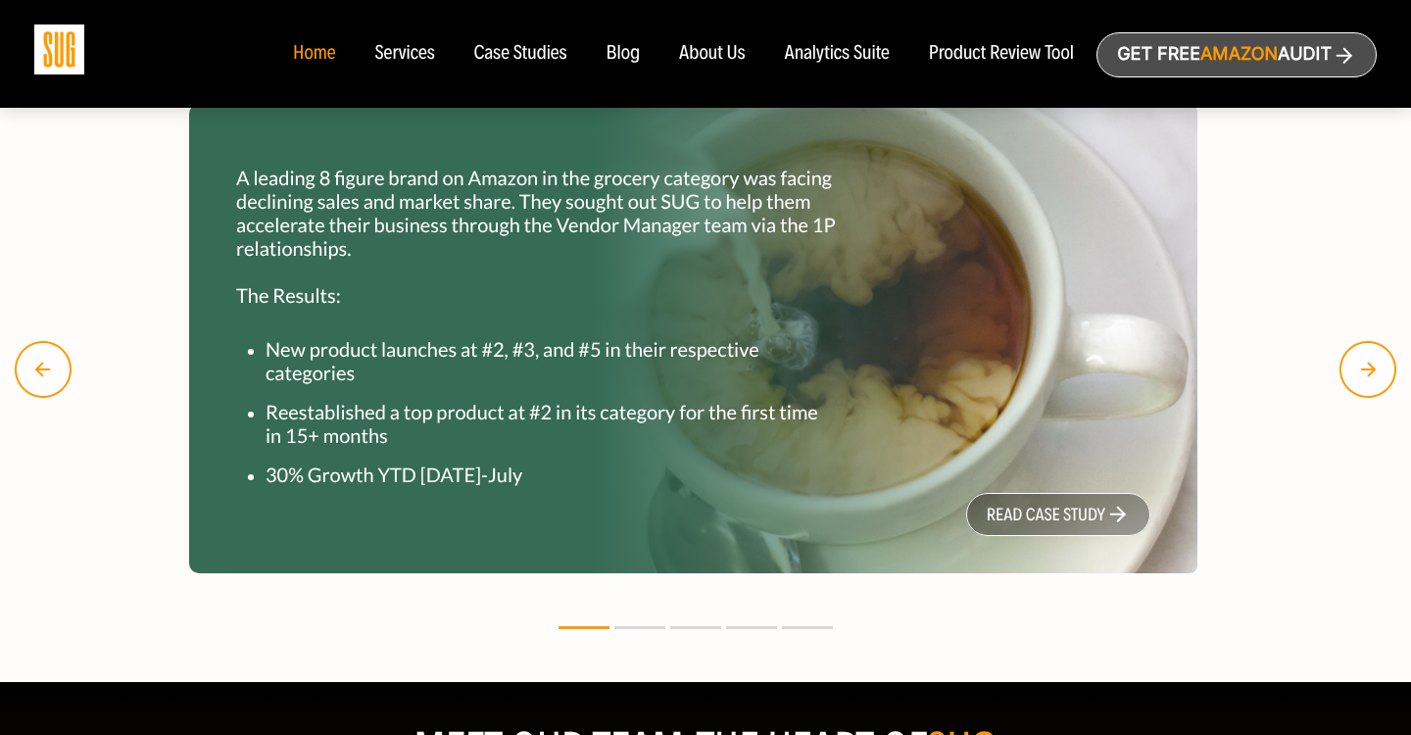
scroll to position [1786, 0]
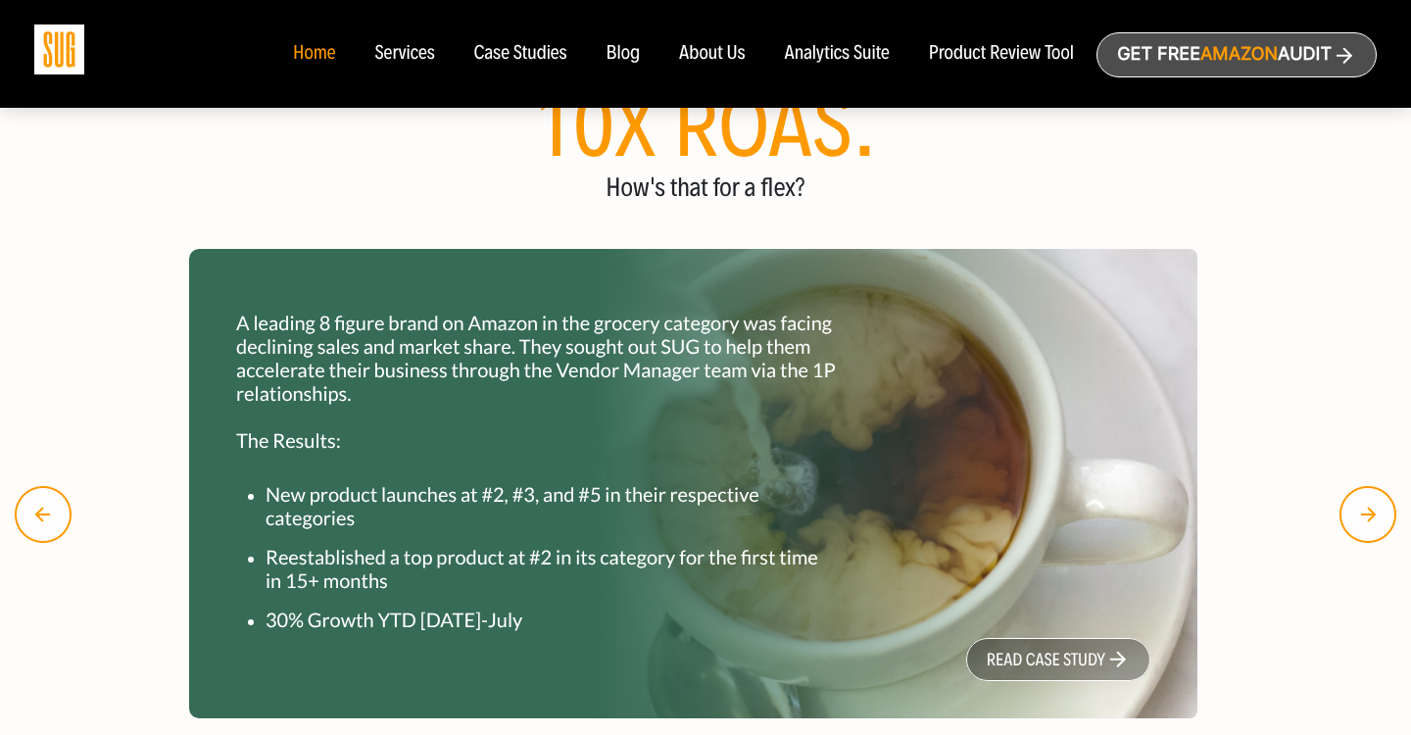
click at [514, 61] on div "Case Studies" at bounding box center [520, 54] width 93 height 22
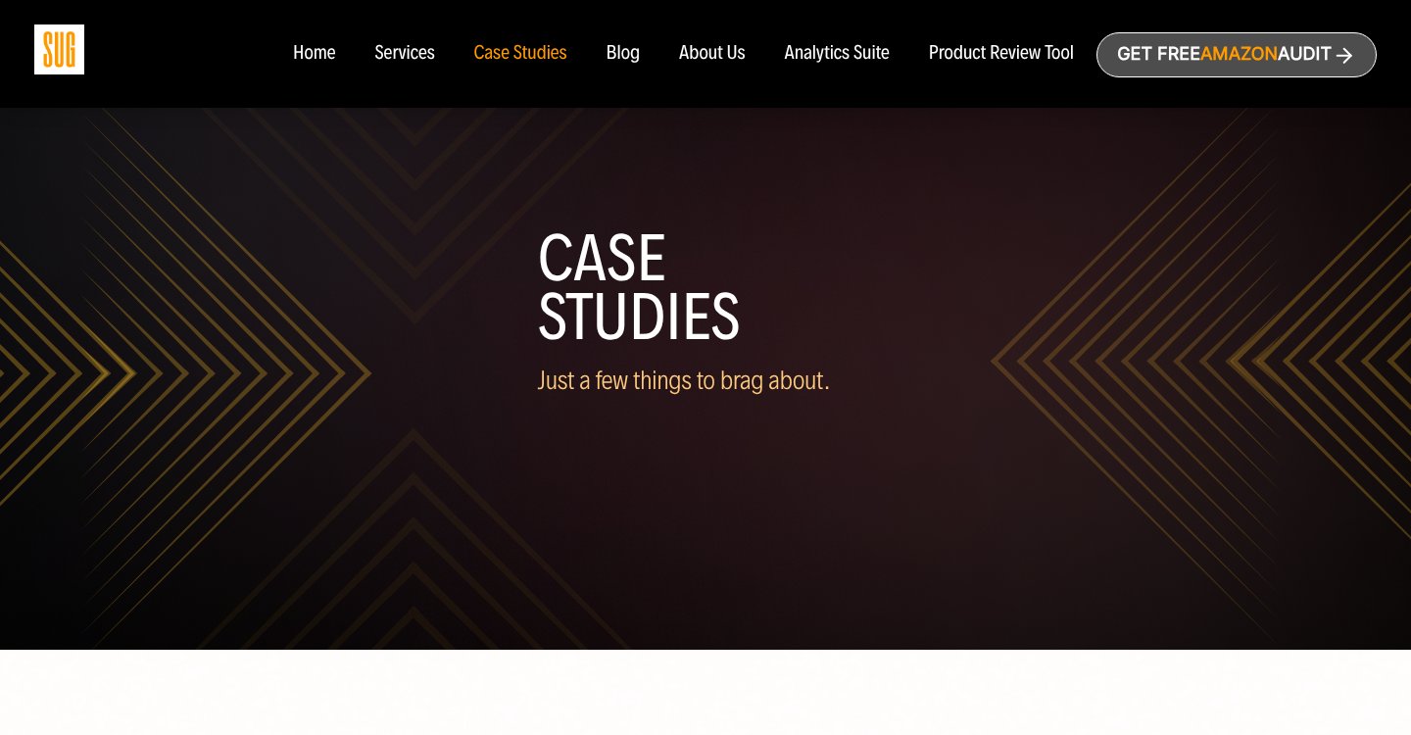
click at [1008, 62] on div "Product Review Tool" at bounding box center [1001, 54] width 145 height 22
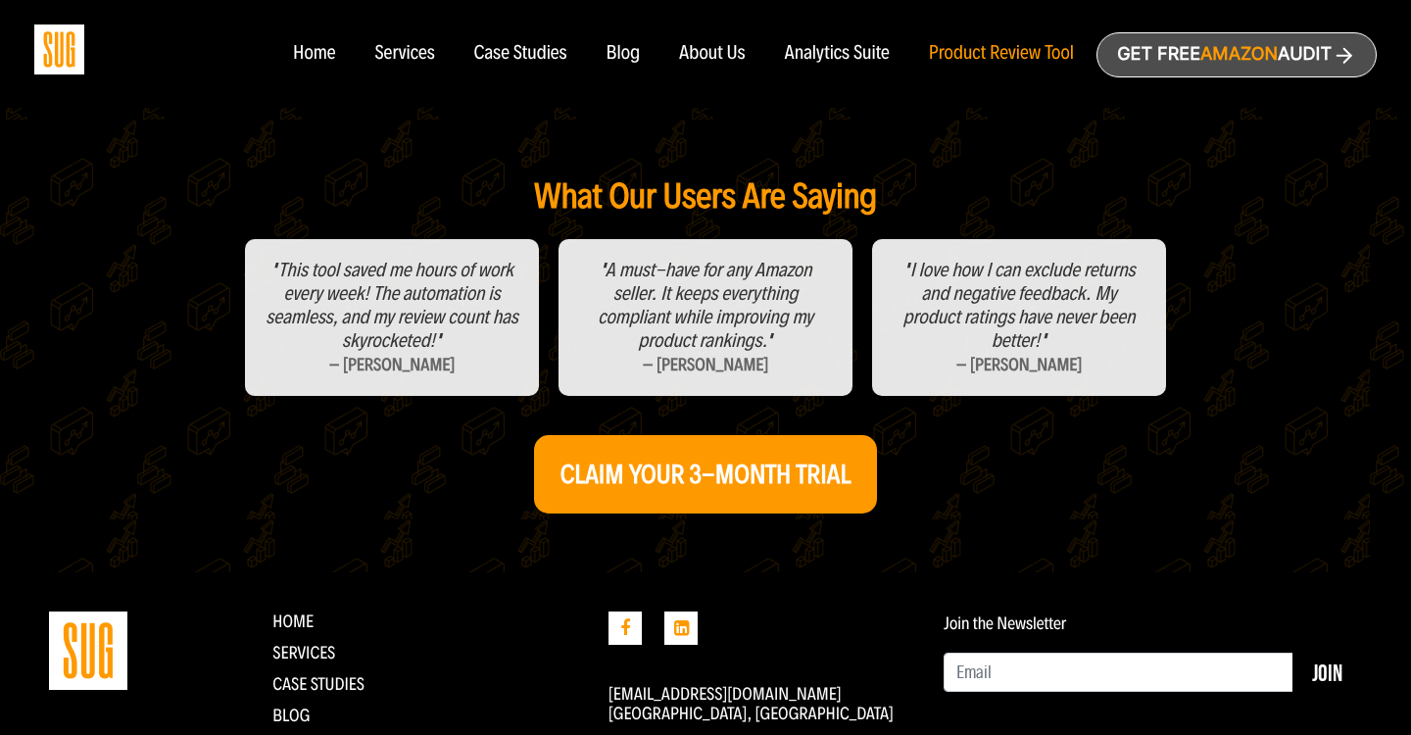
scroll to position [914, 0]
